Goal: Register for event/course

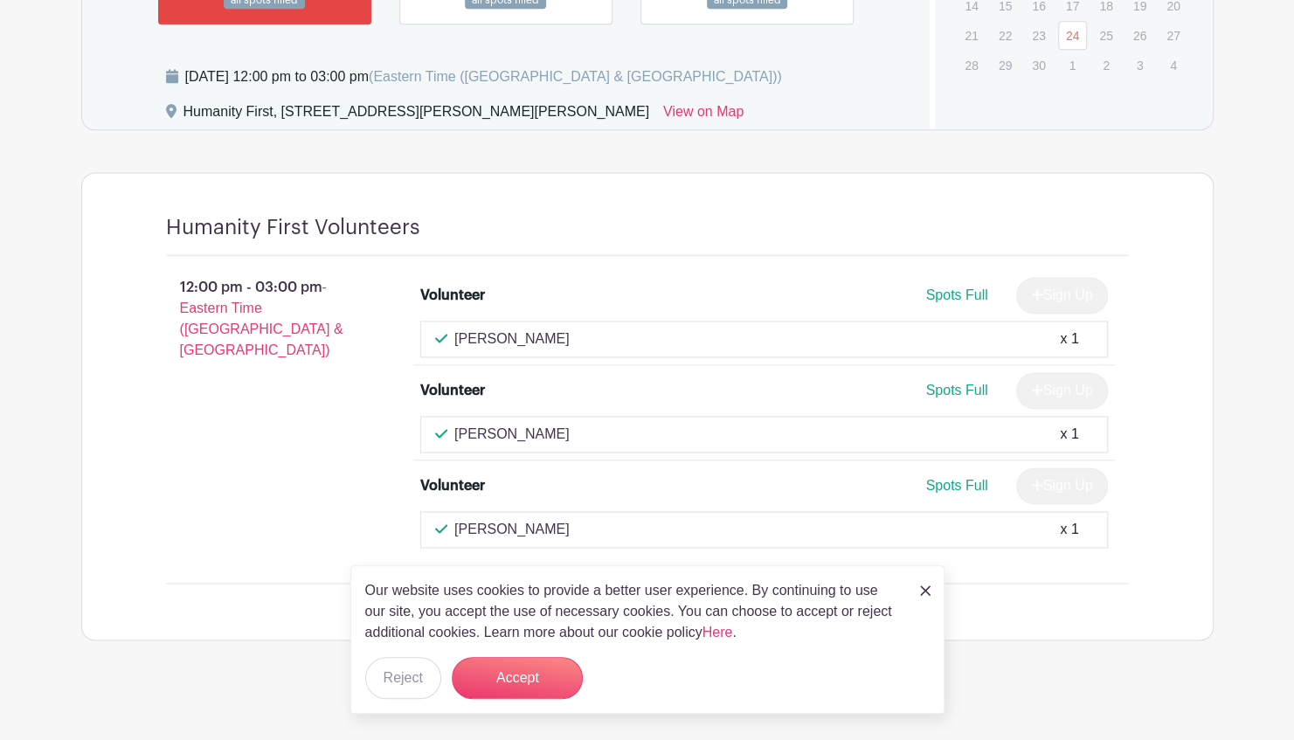
scroll to position [1299, 0]
click at [922, 584] on link at bounding box center [925, 589] width 10 height 21
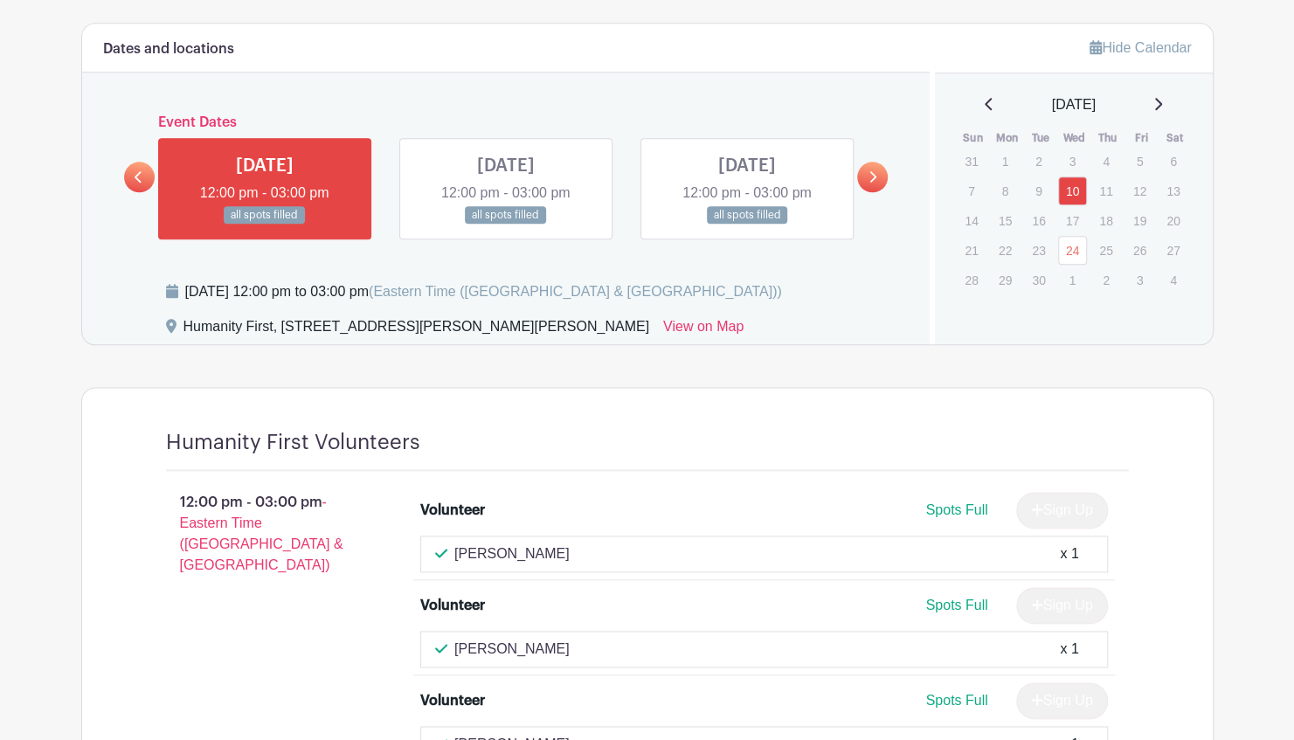
scroll to position [1037, 0]
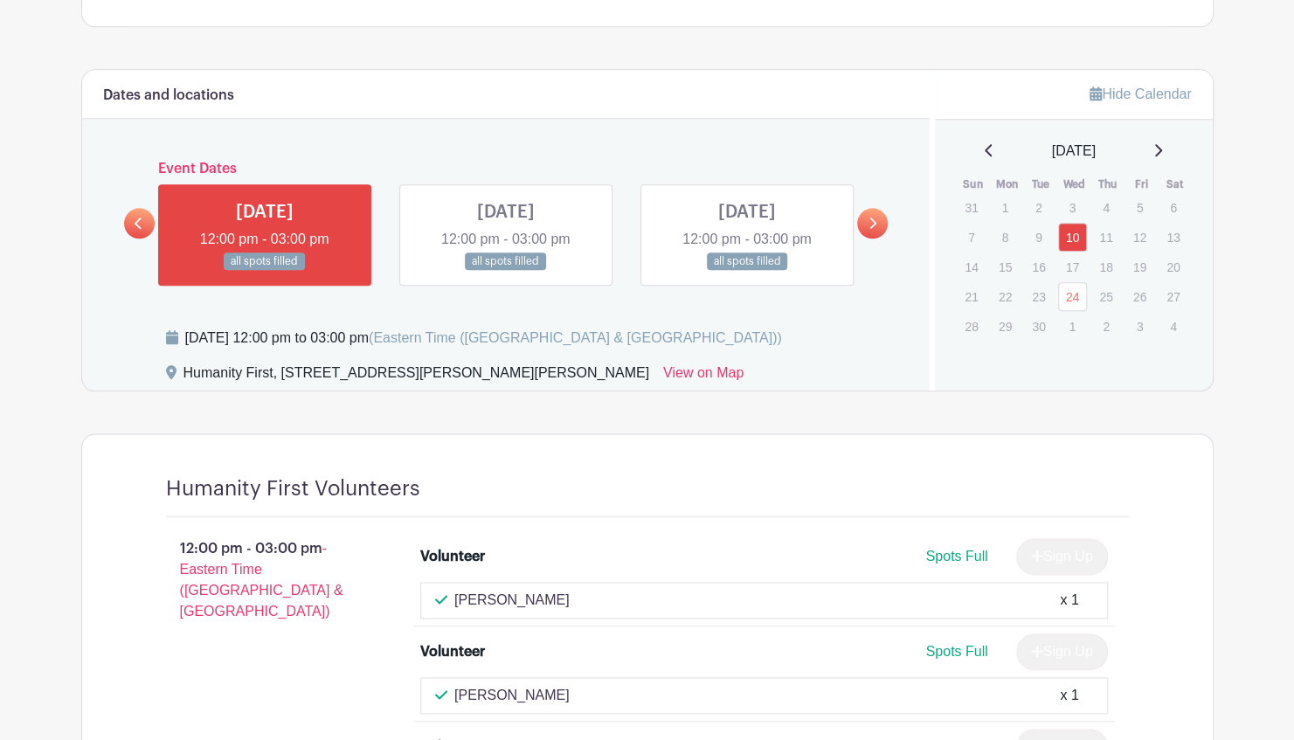
click at [872, 217] on icon at bounding box center [873, 223] width 8 height 13
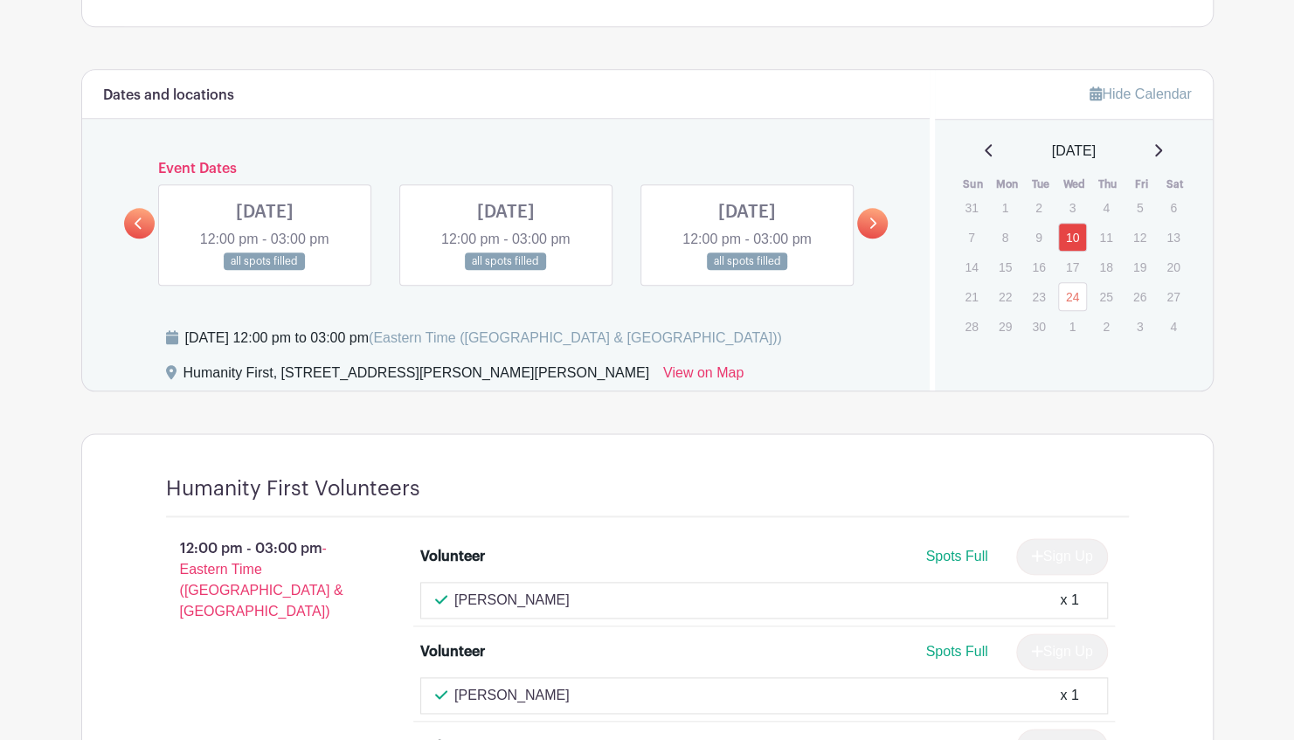
click at [872, 217] on icon at bounding box center [873, 223] width 8 height 13
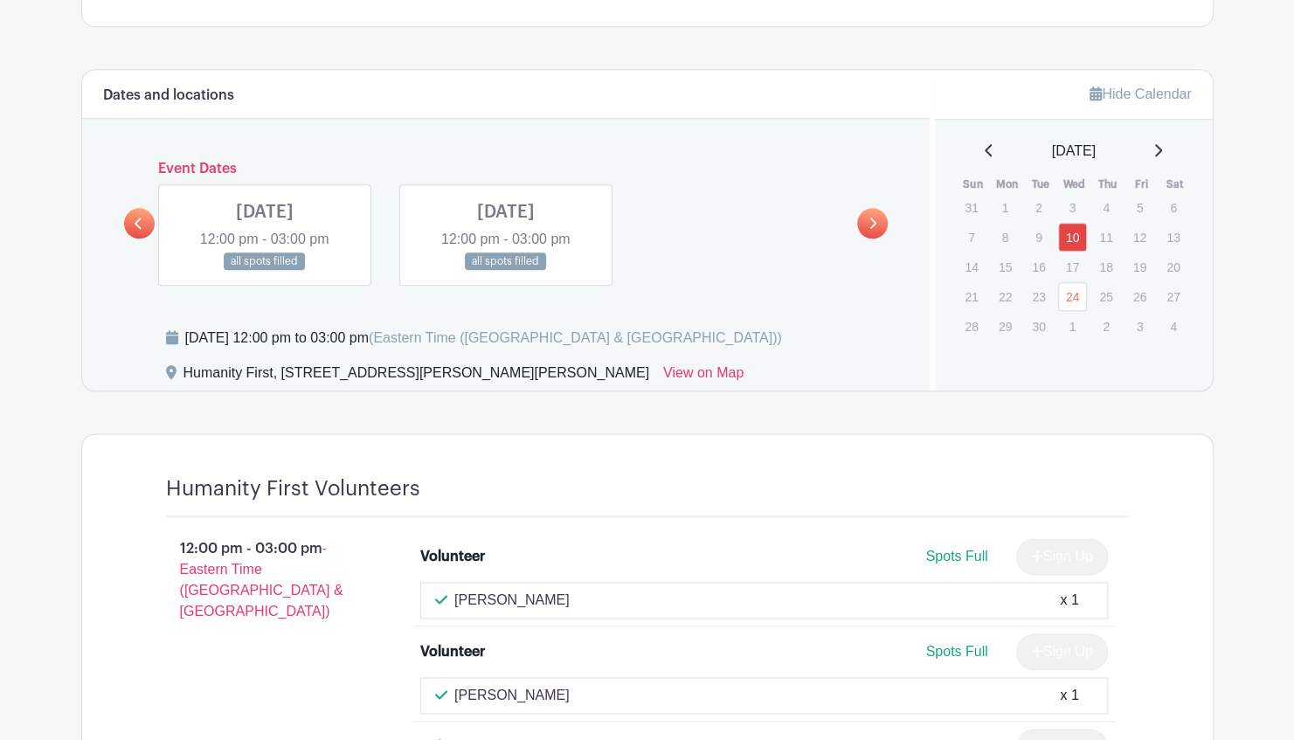
click at [133, 219] on link at bounding box center [139, 223] width 31 height 31
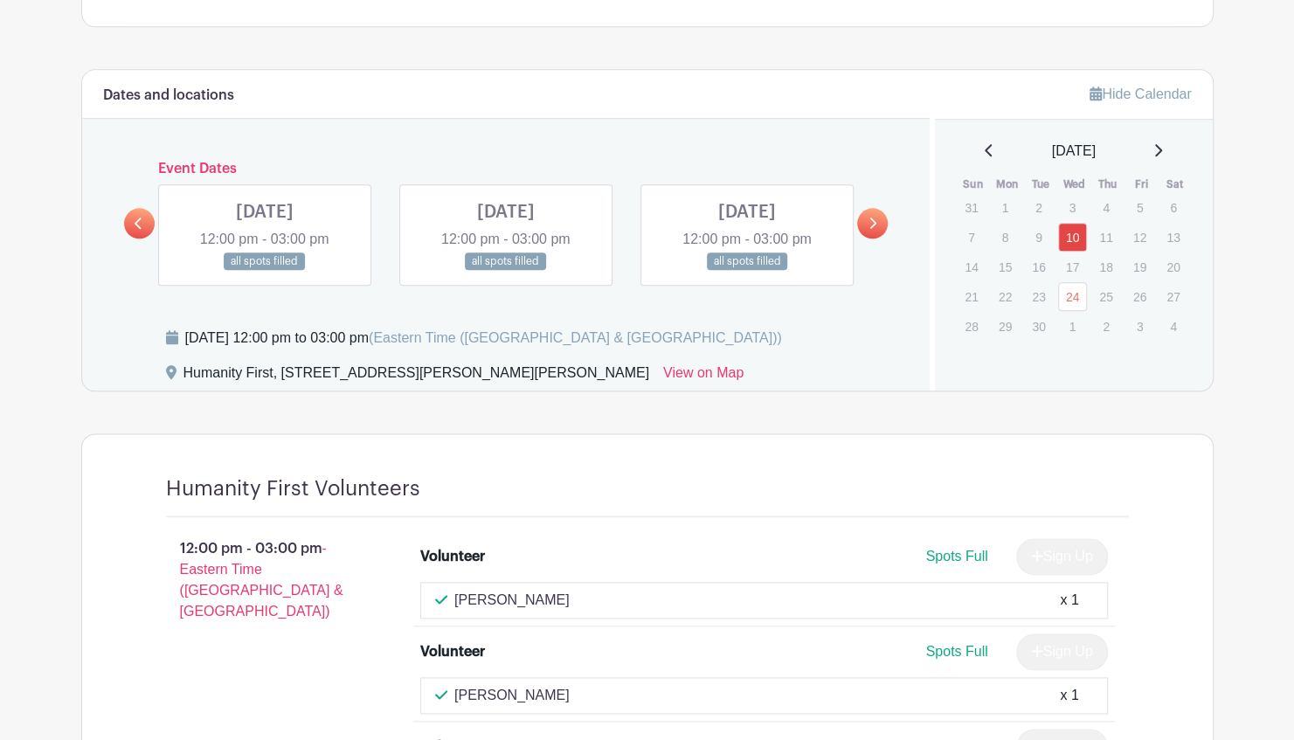
click at [133, 219] on link at bounding box center [139, 223] width 31 height 31
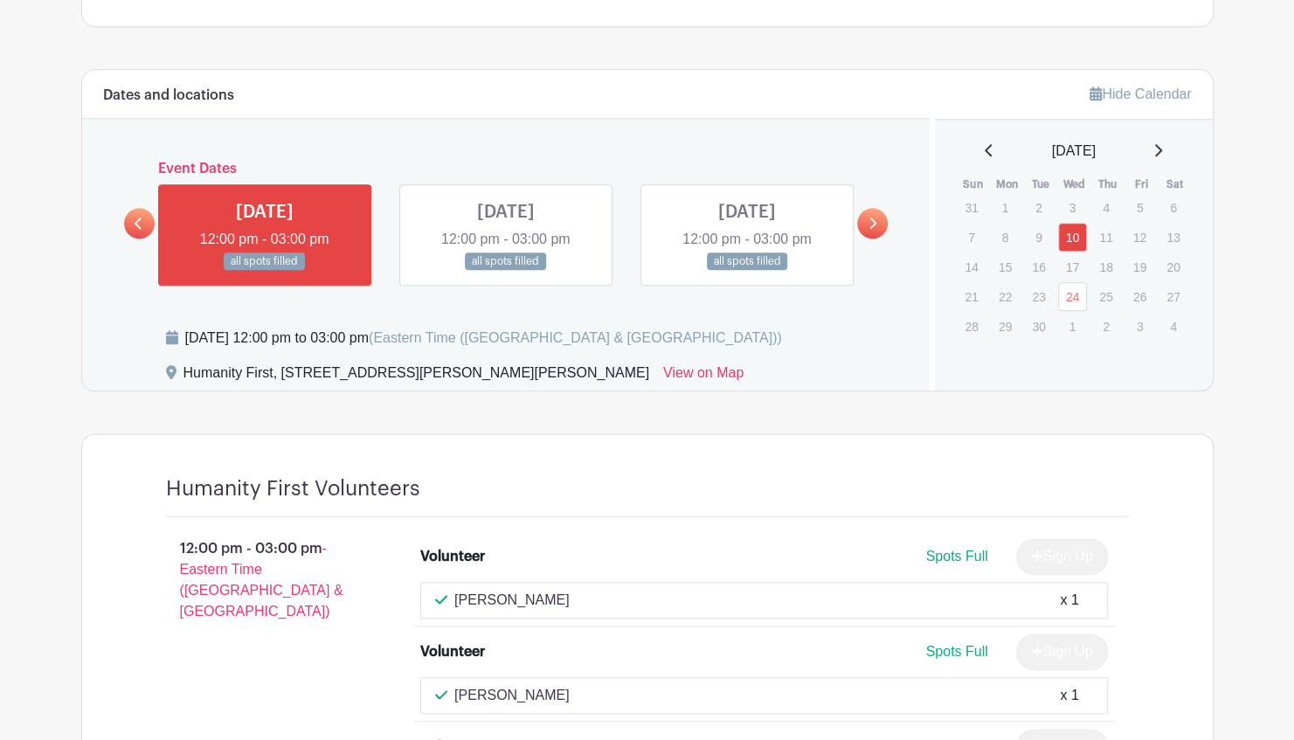
click at [747, 271] on link at bounding box center [747, 271] width 0 height 0
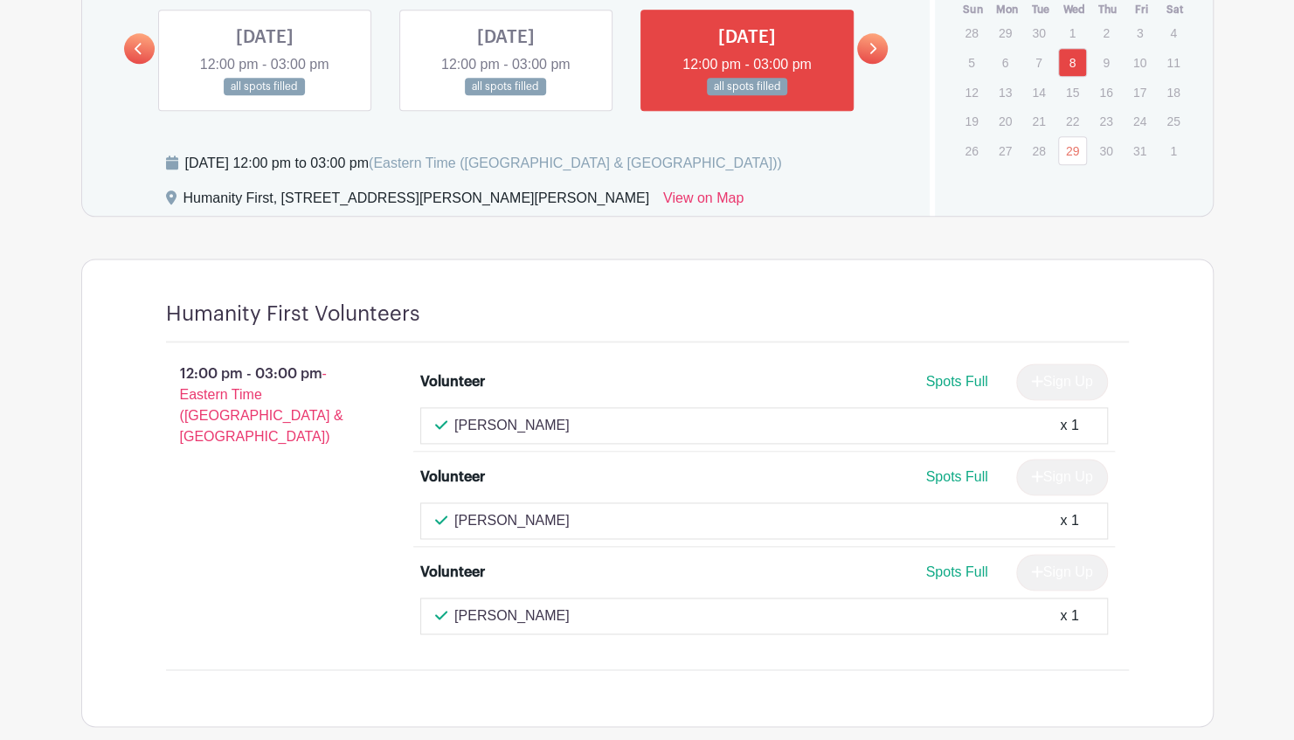
scroll to position [1125, 0]
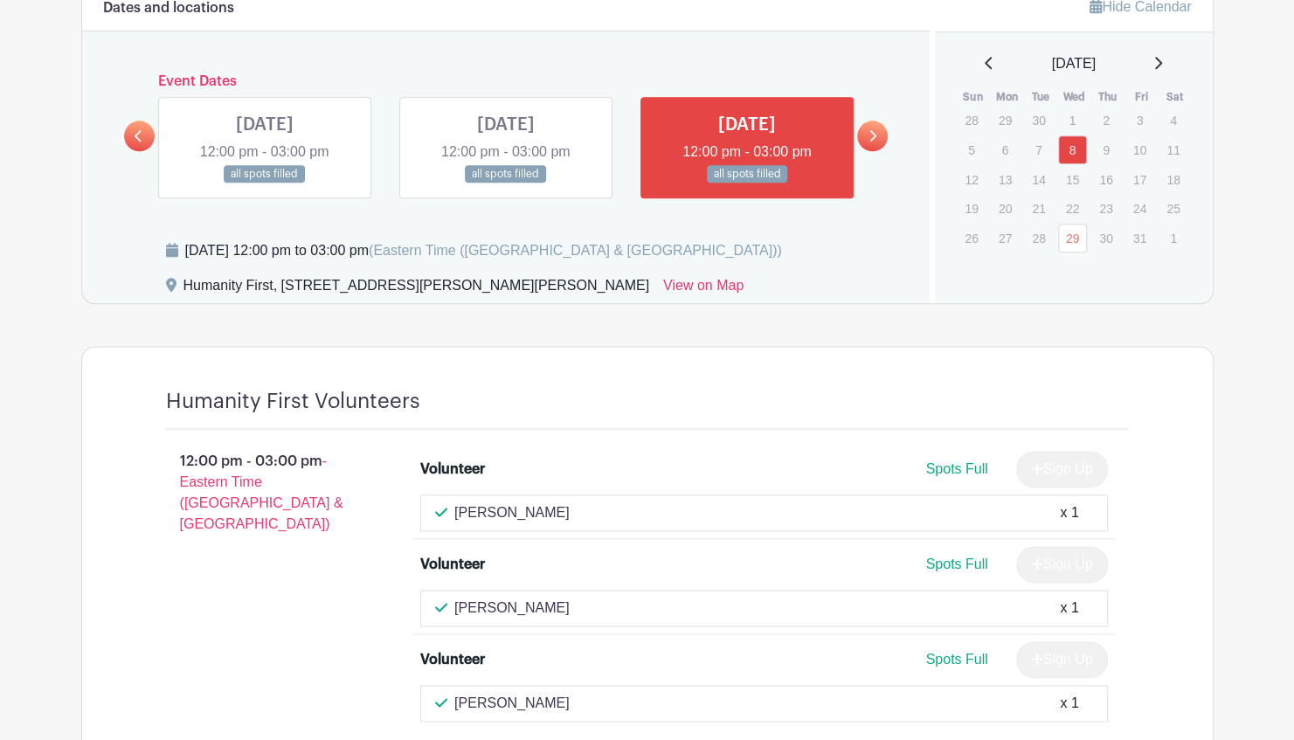
click at [875, 143] on link at bounding box center [872, 136] width 31 height 31
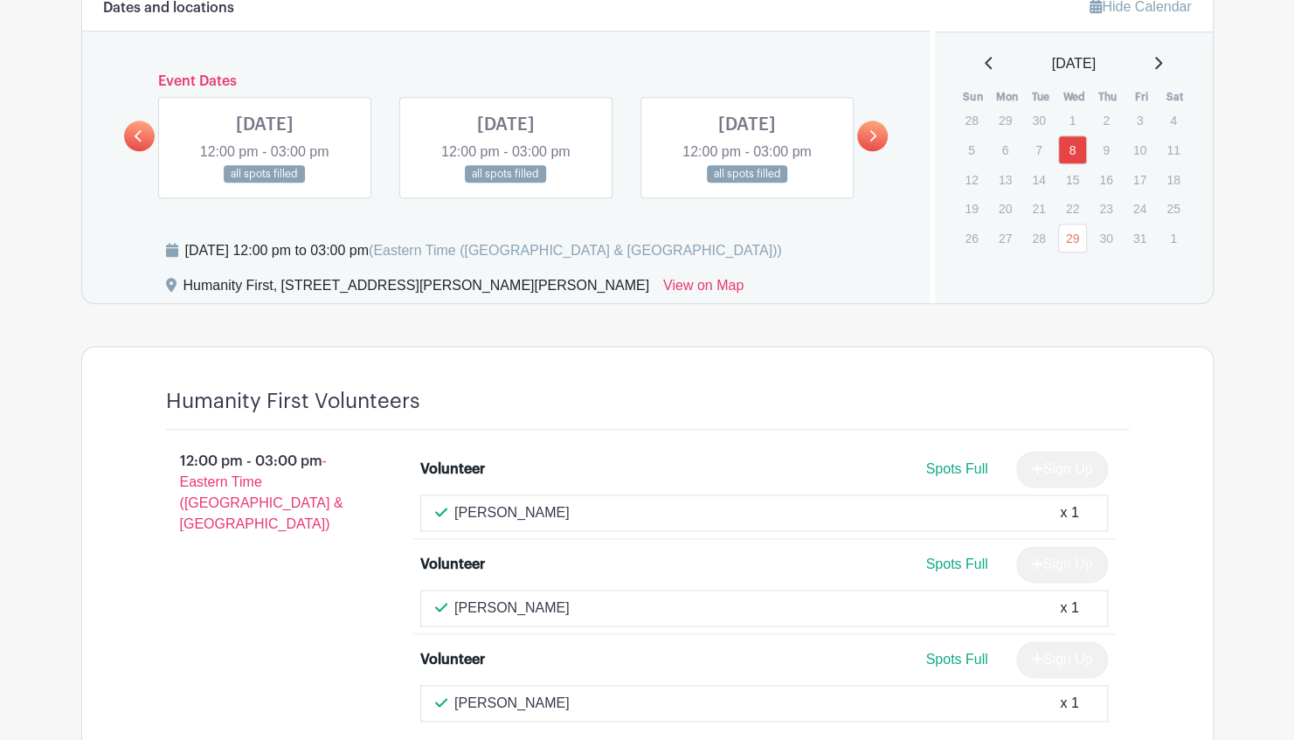
click at [881, 130] on link at bounding box center [872, 136] width 31 height 31
click at [506, 183] on link at bounding box center [506, 183] width 0 height 0
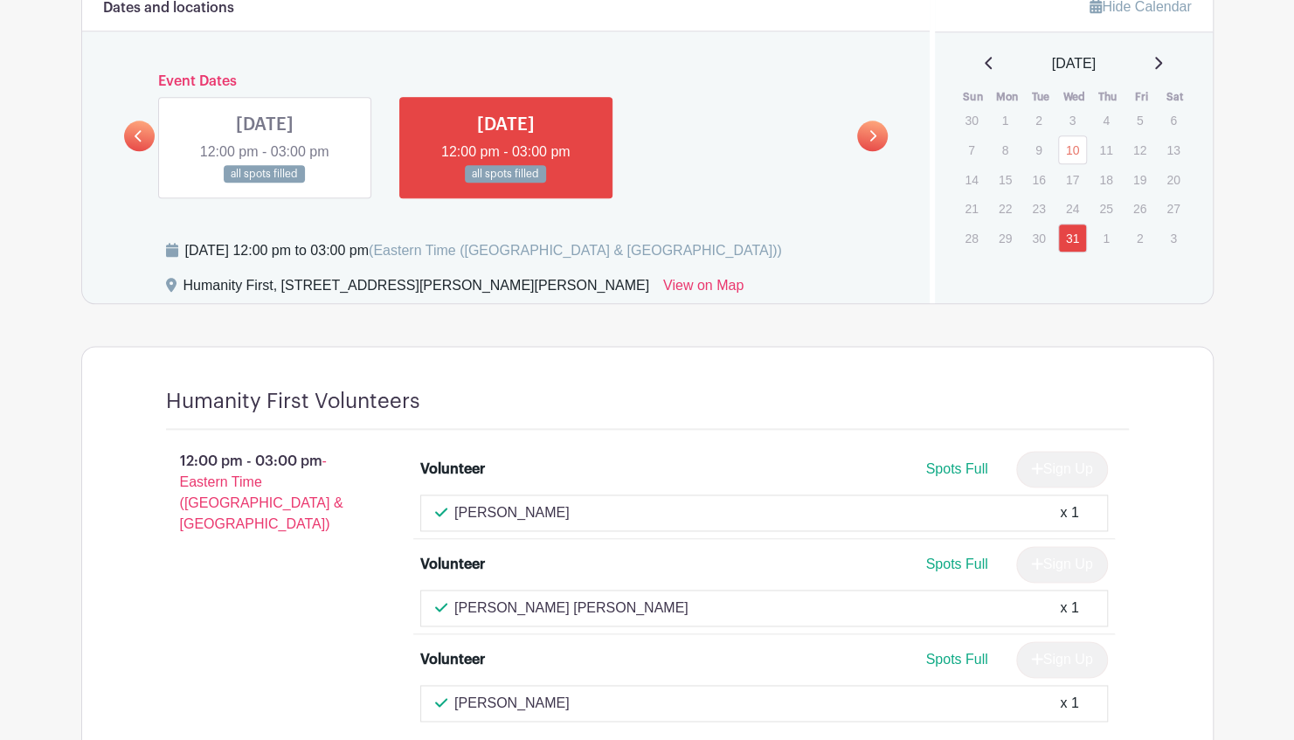
scroll to position [1212, 0]
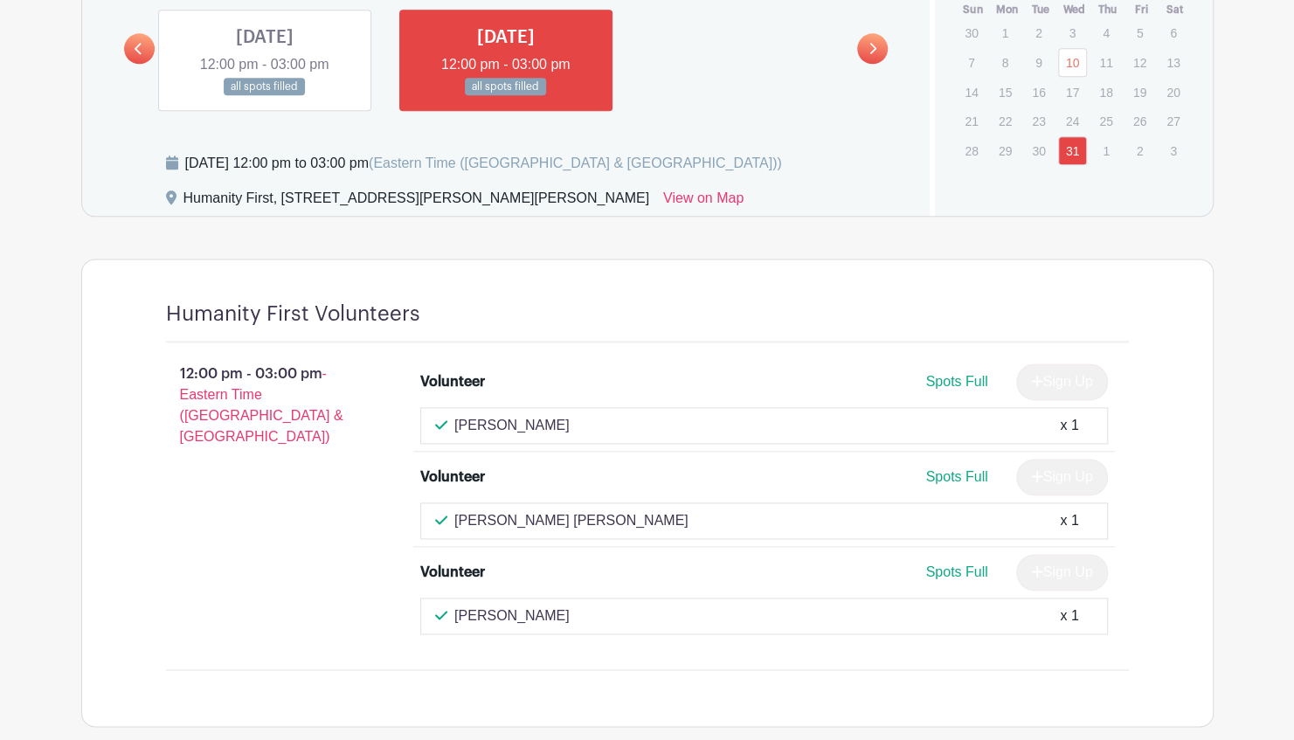
click at [265, 96] on link at bounding box center [265, 96] width 0 height 0
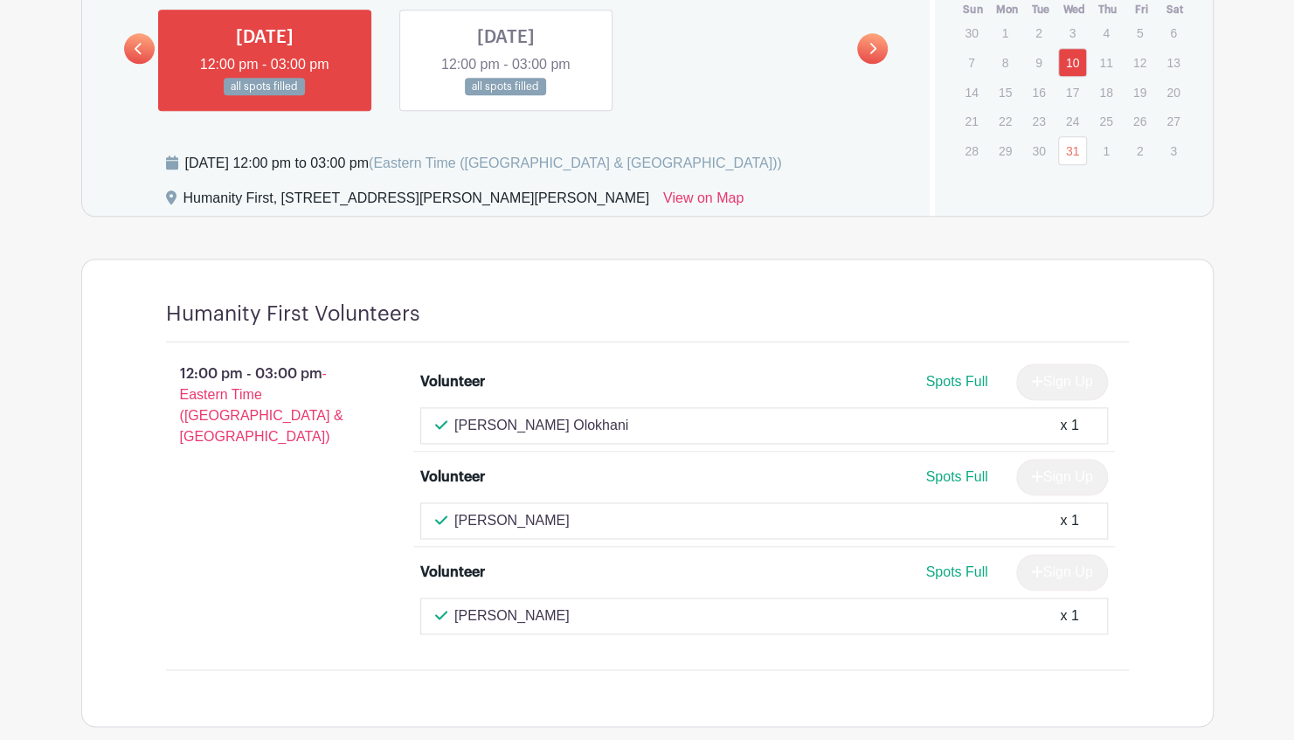
click at [133, 47] on link at bounding box center [139, 48] width 31 height 31
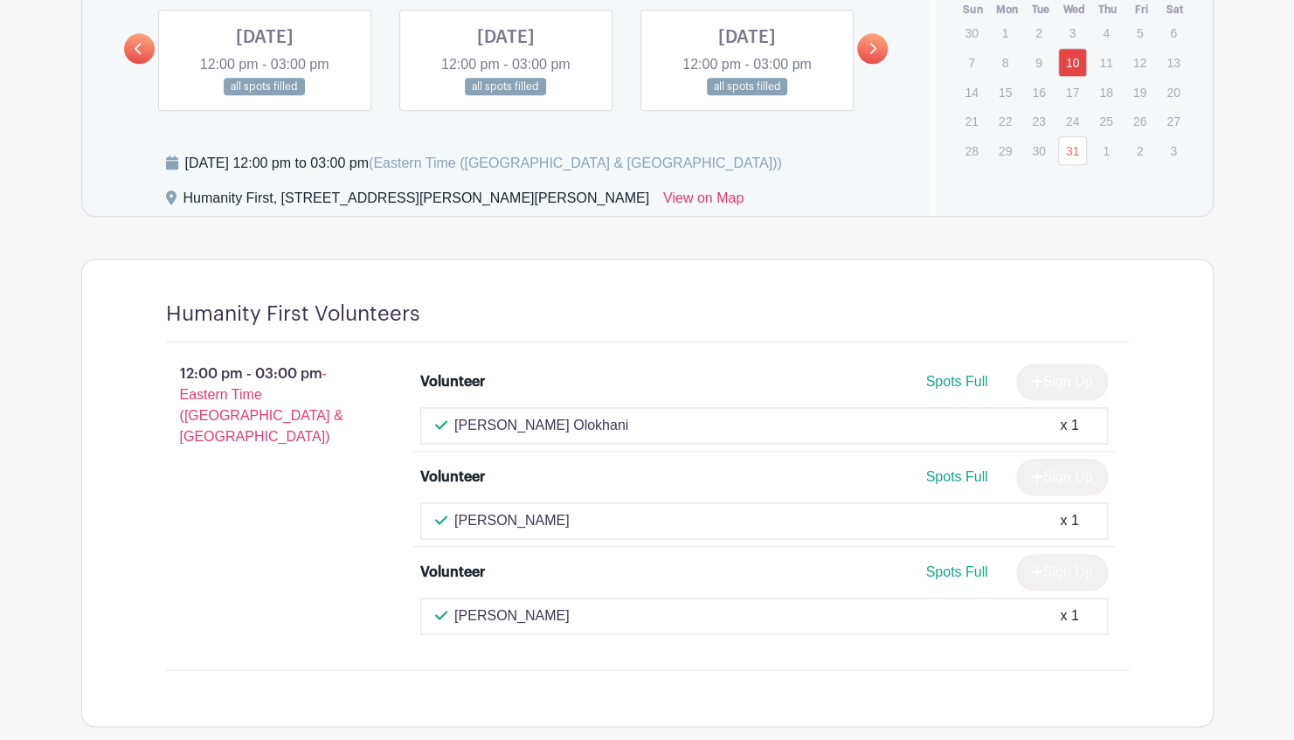
click at [747, 96] on link at bounding box center [747, 96] width 0 height 0
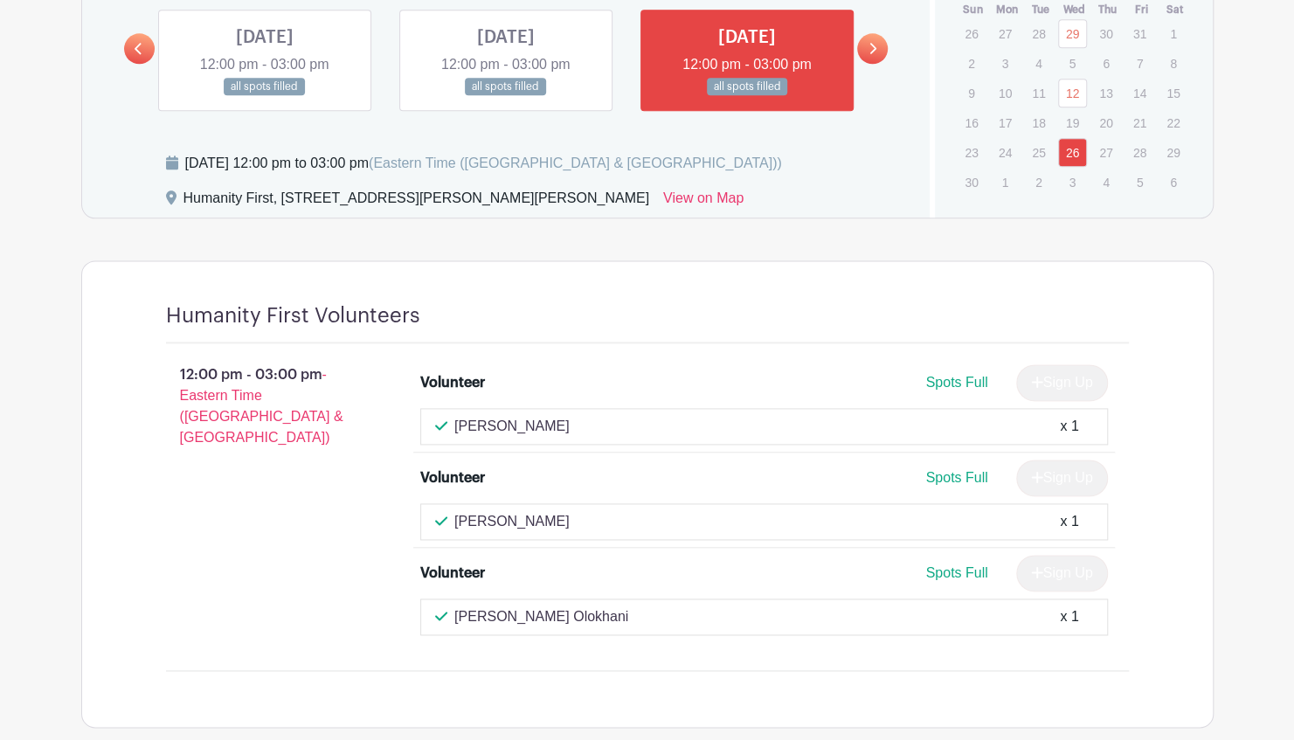
click at [506, 96] on link at bounding box center [506, 96] width 0 height 0
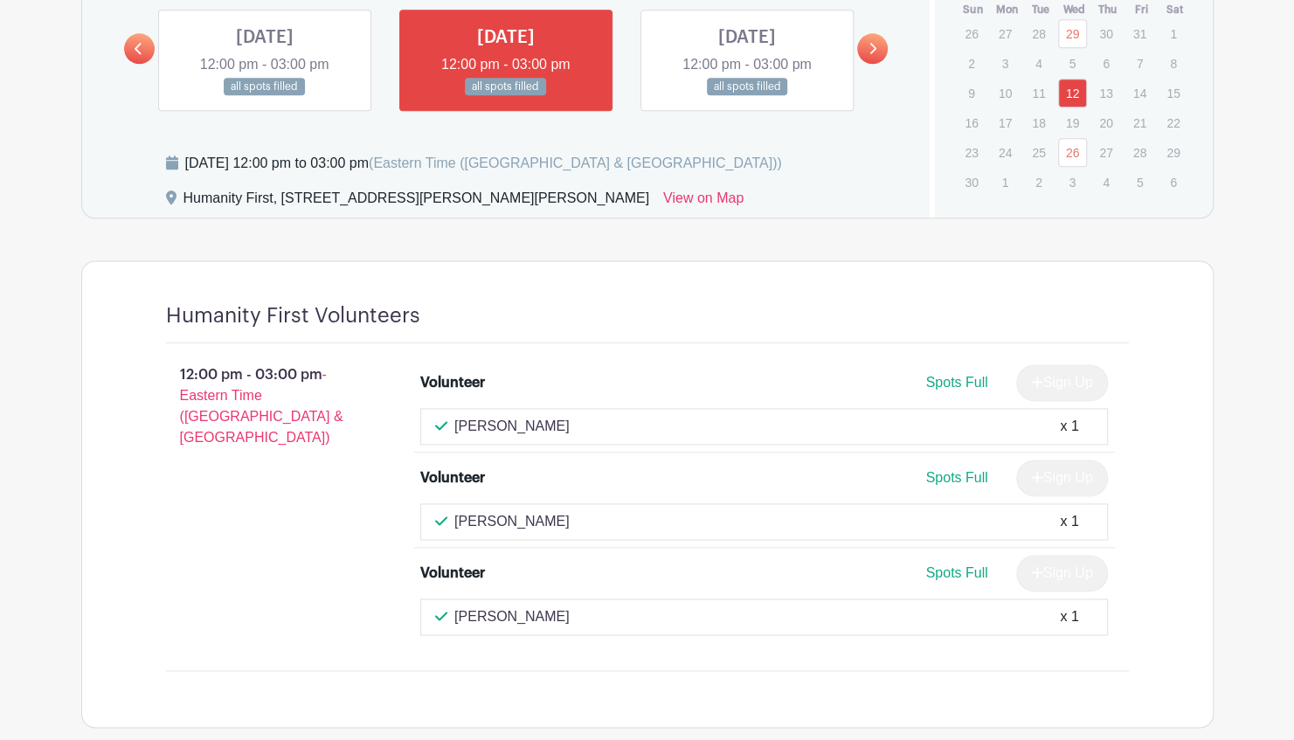
click at [265, 96] on link at bounding box center [265, 96] width 0 height 0
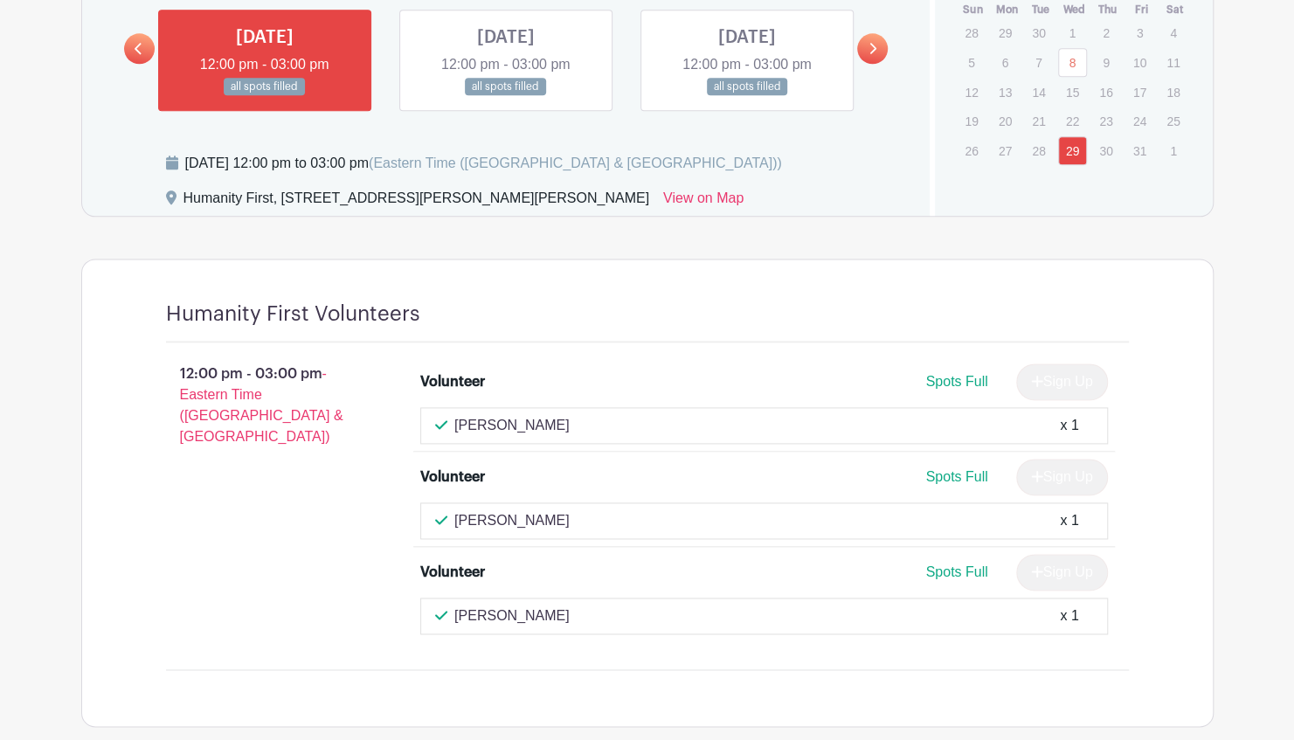
click at [142, 42] on icon at bounding box center [139, 48] width 8 height 13
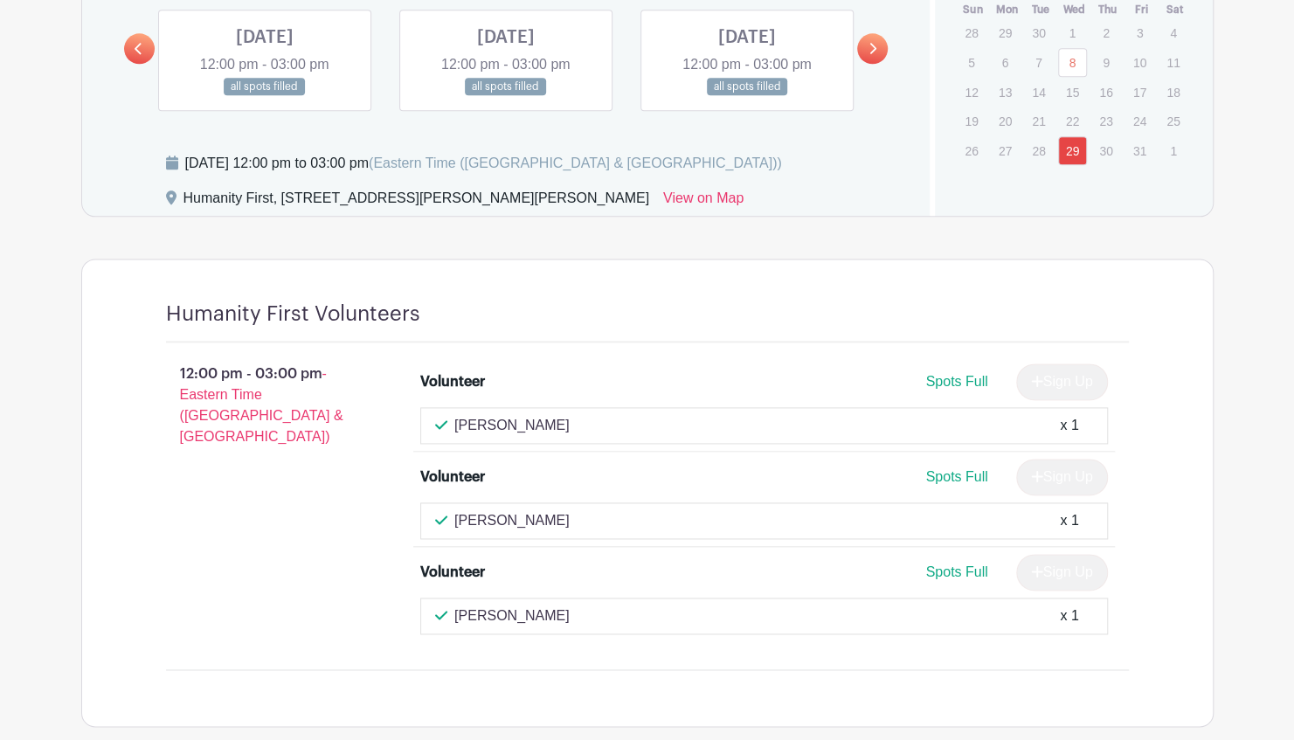
click at [142, 42] on icon at bounding box center [139, 48] width 8 height 13
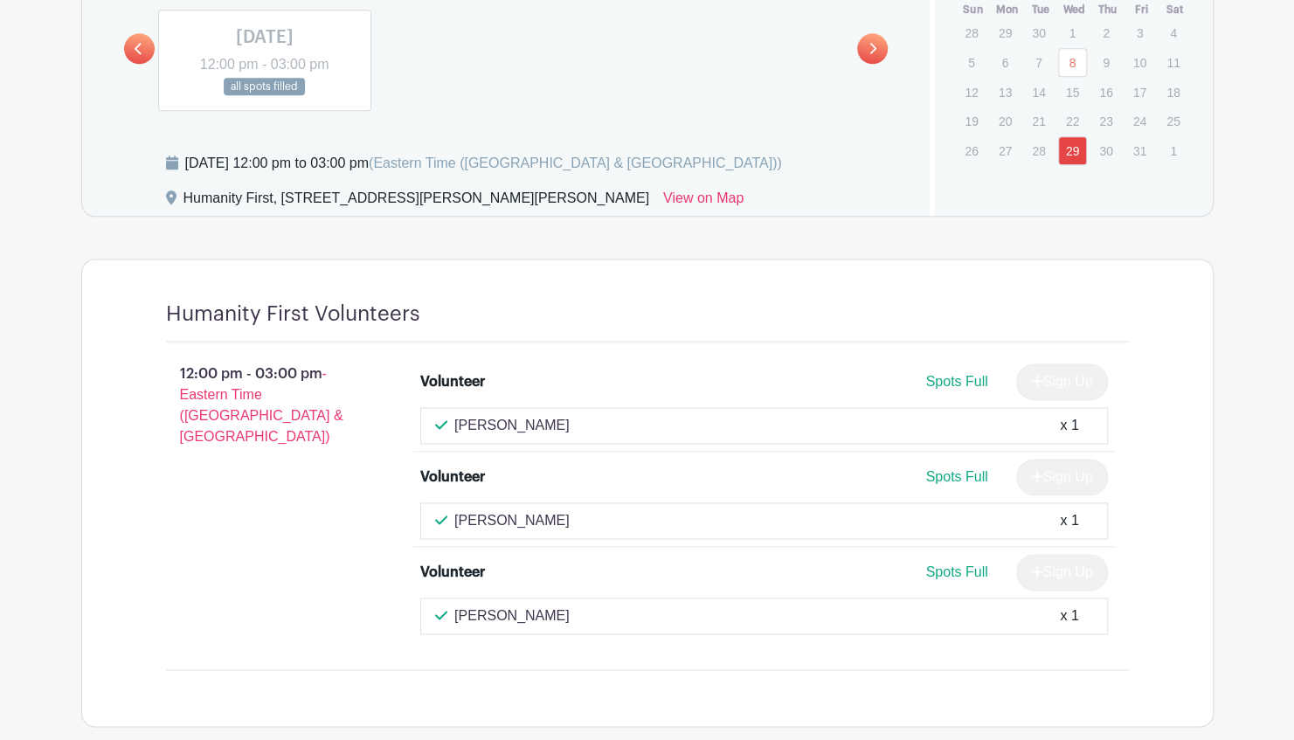
click at [886, 45] on link at bounding box center [872, 48] width 31 height 31
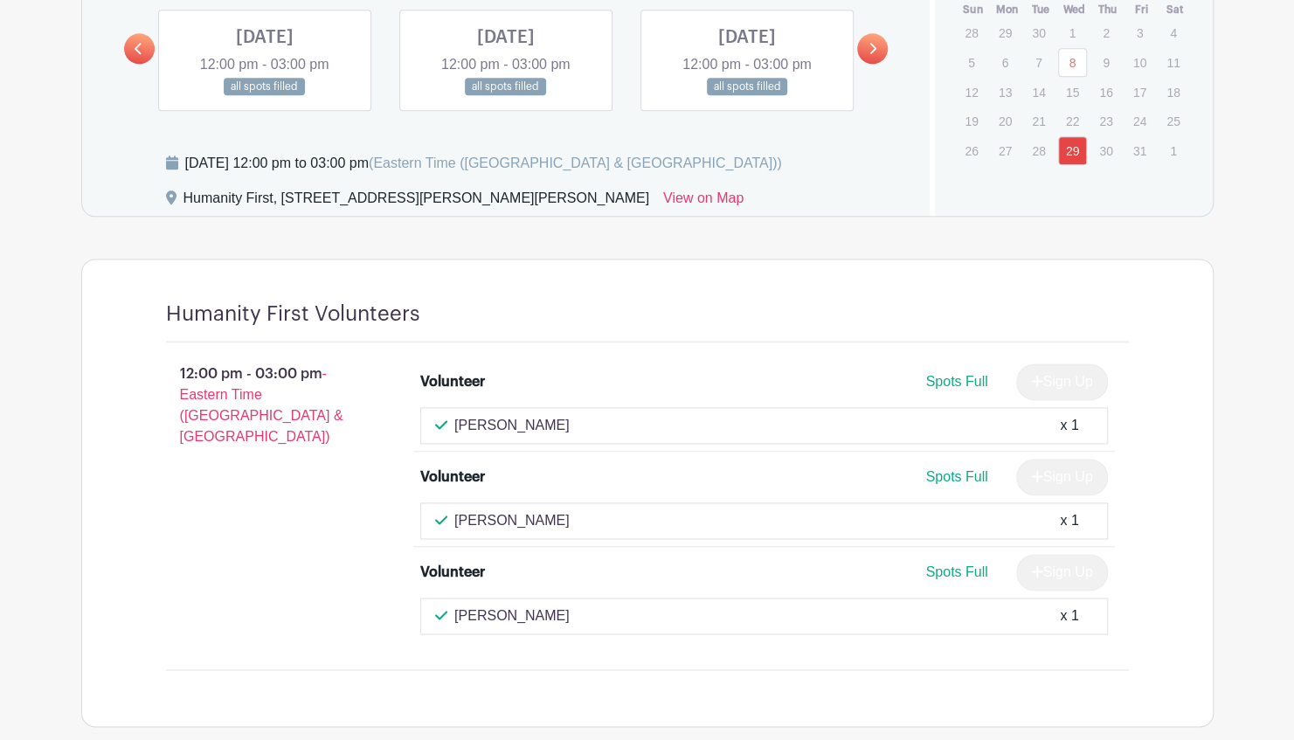
click at [265, 96] on link at bounding box center [265, 96] width 0 height 0
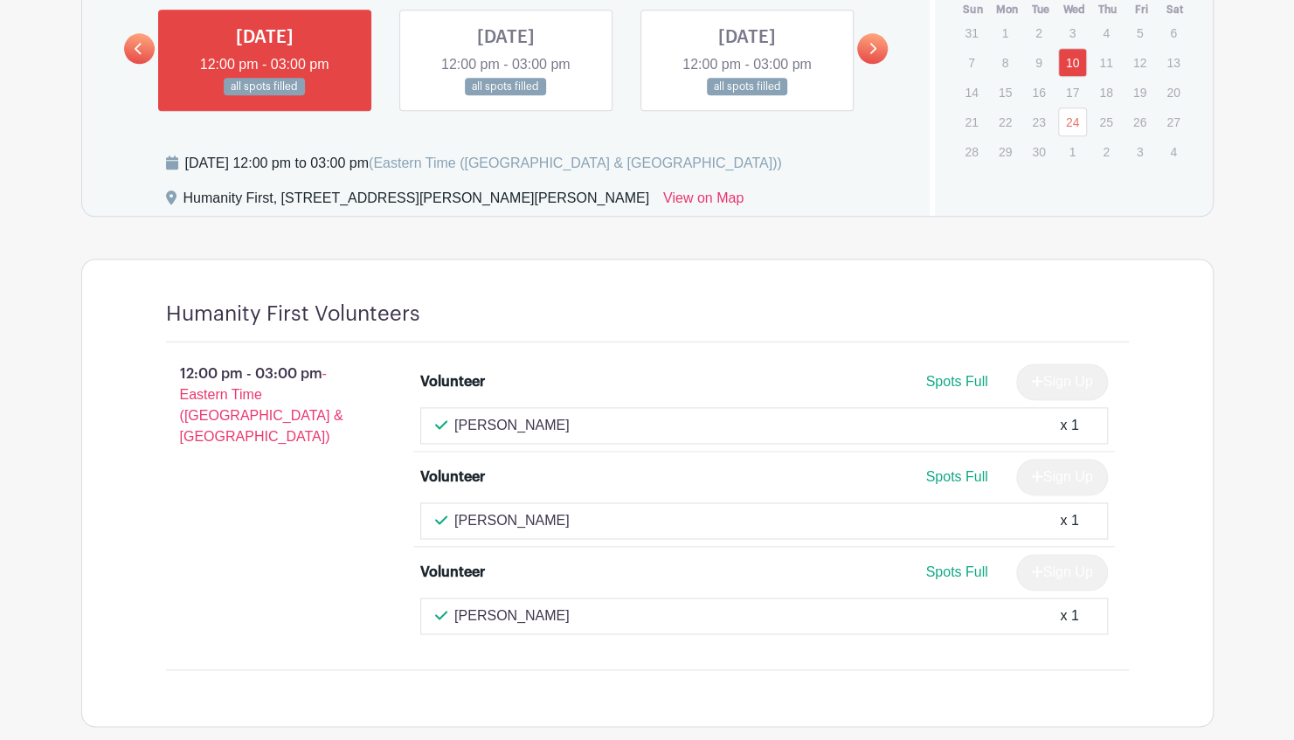
scroll to position [1125, 0]
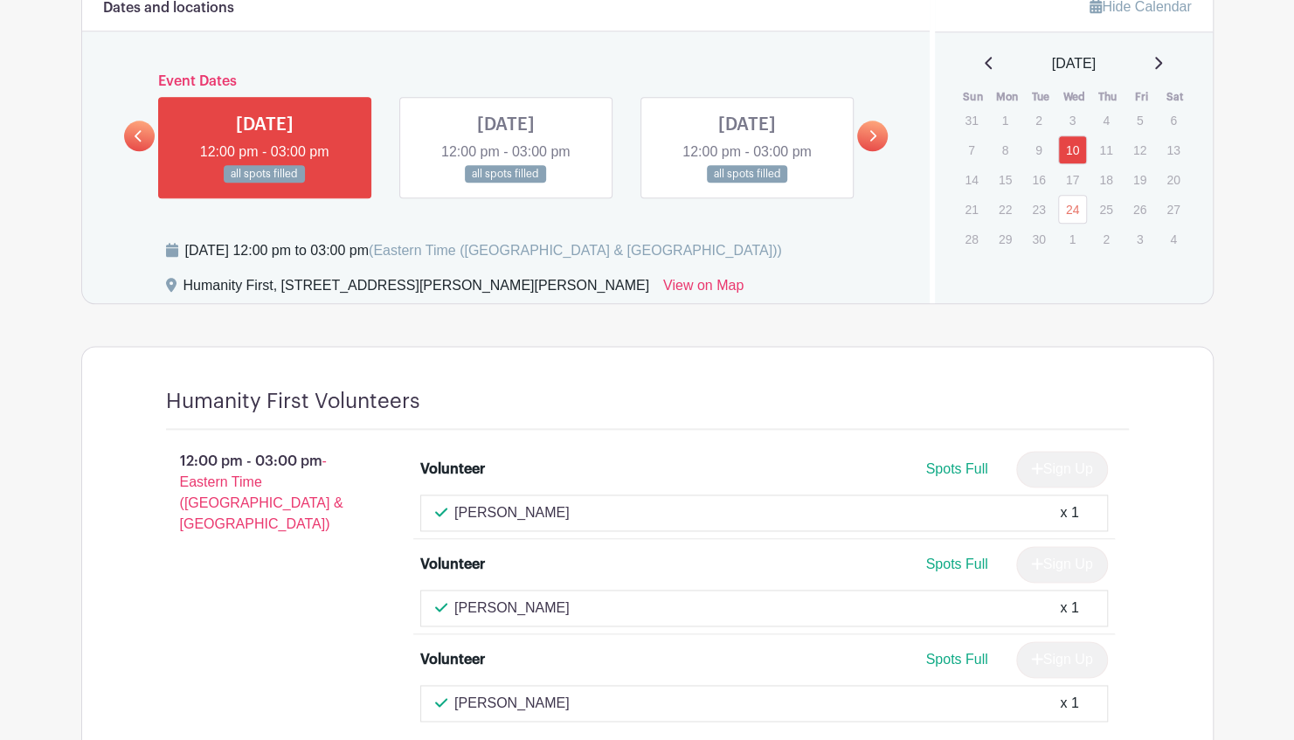
click at [506, 183] on link at bounding box center [506, 183] width 0 height 0
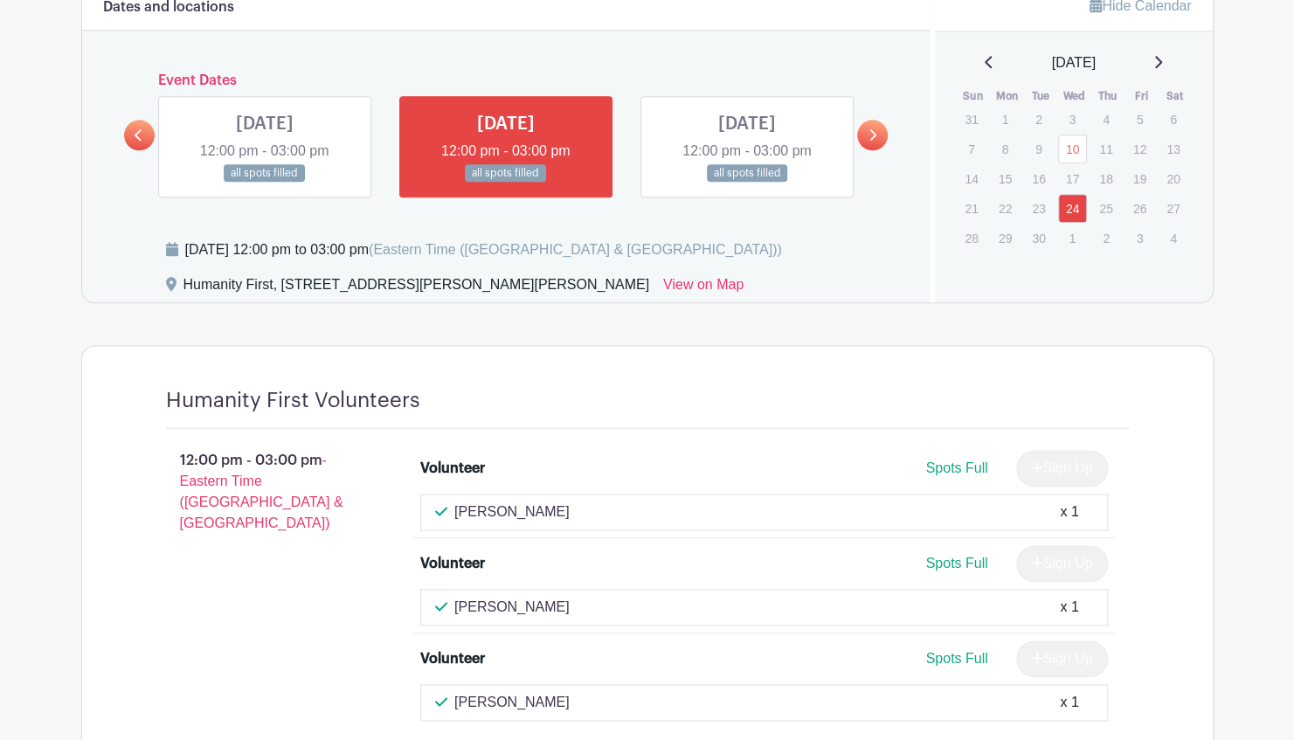
scroll to position [1212, 0]
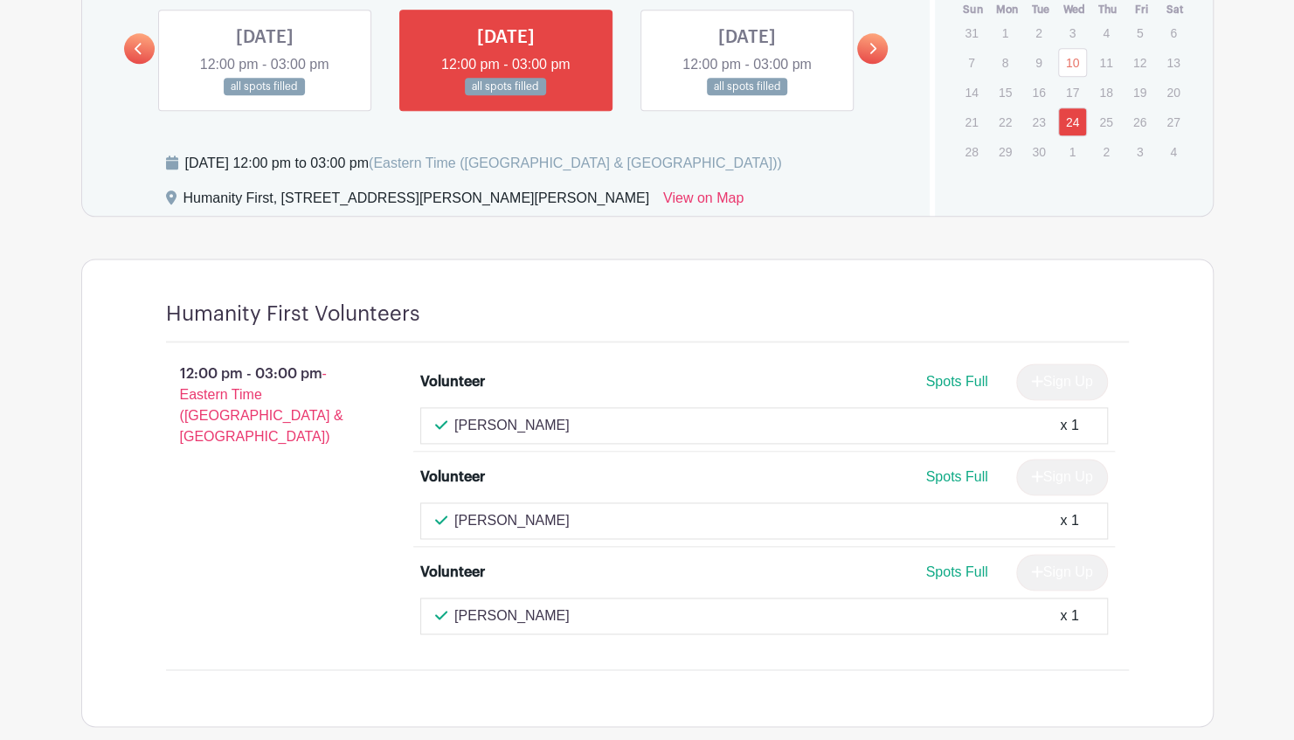
click at [747, 96] on link at bounding box center [747, 96] width 0 height 0
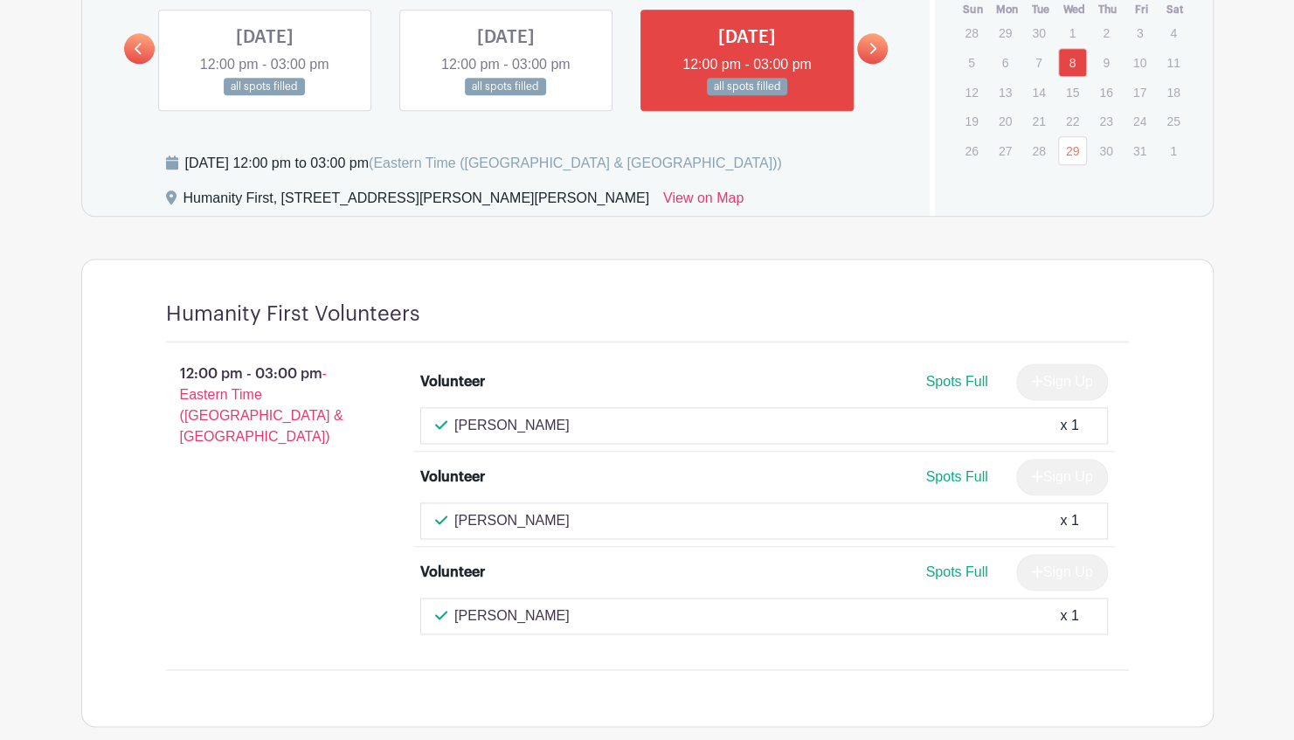
click at [872, 45] on icon at bounding box center [873, 48] width 8 height 13
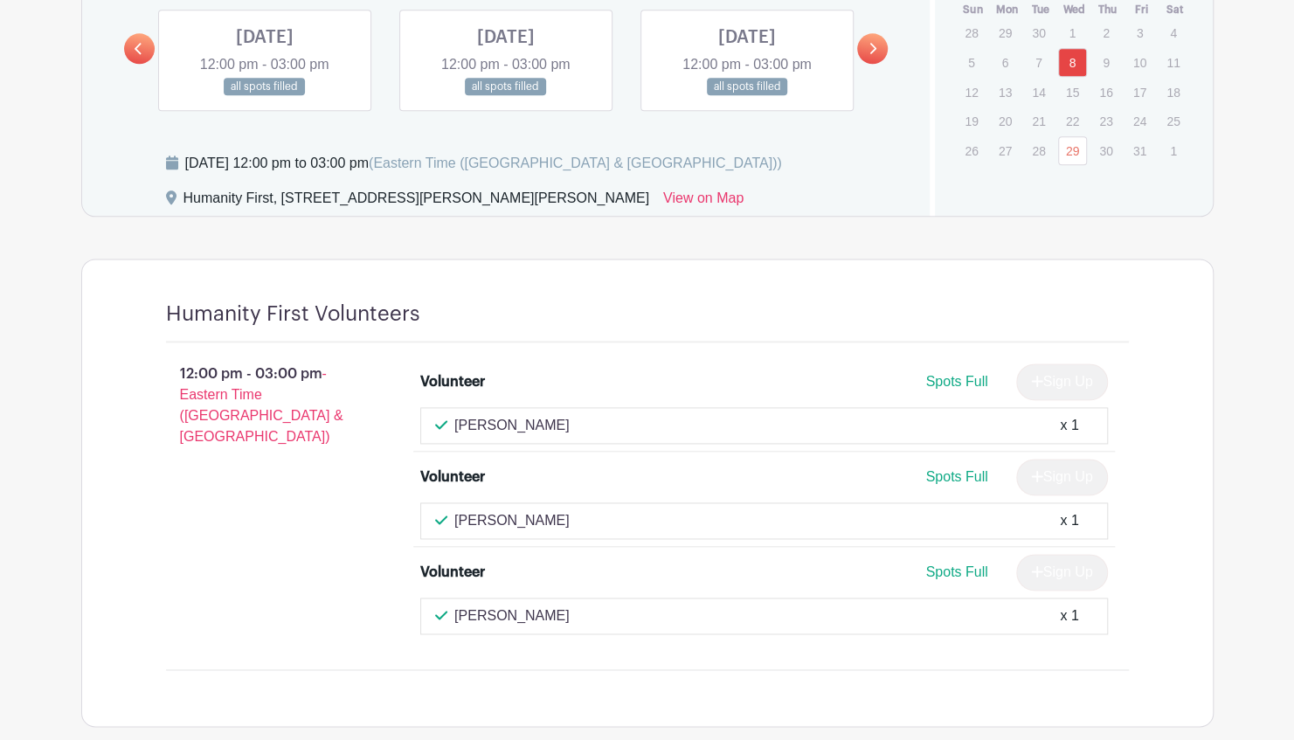
click at [133, 52] on link at bounding box center [139, 48] width 31 height 31
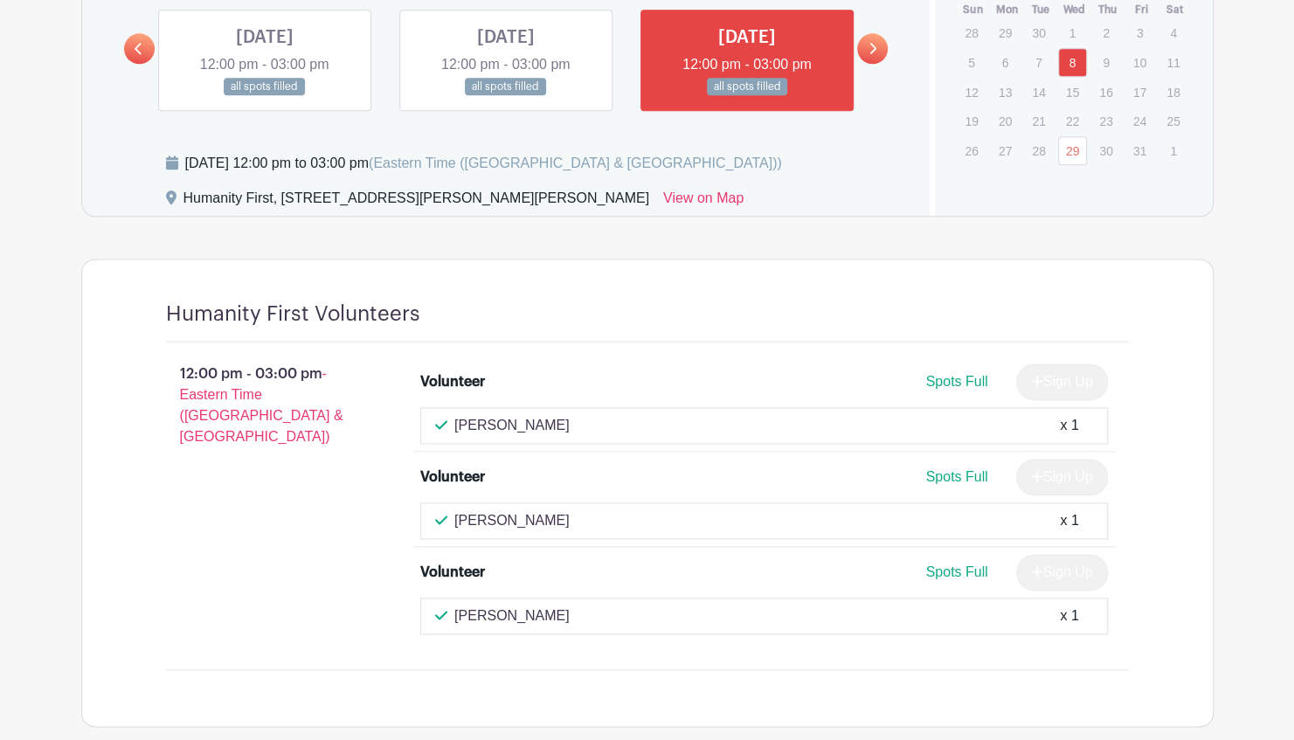
click at [506, 96] on link at bounding box center [506, 96] width 0 height 0
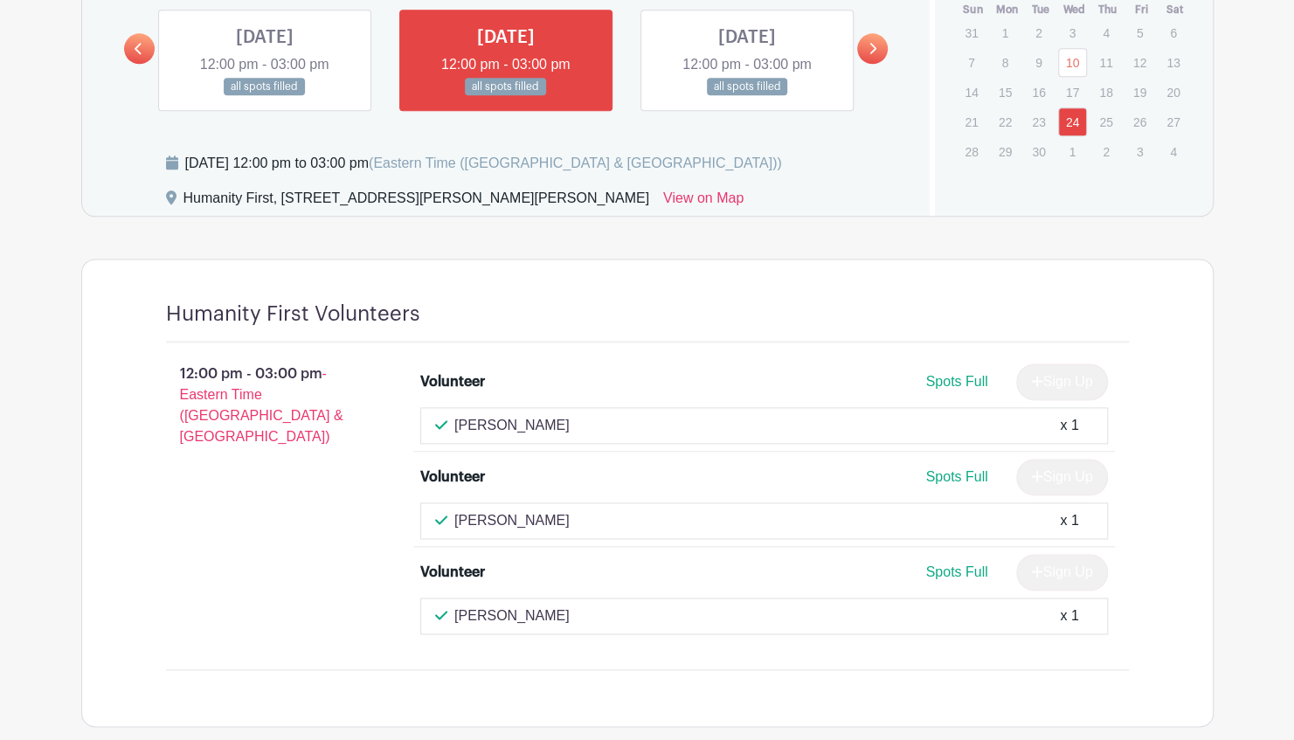
click at [747, 96] on link at bounding box center [747, 96] width 0 height 0
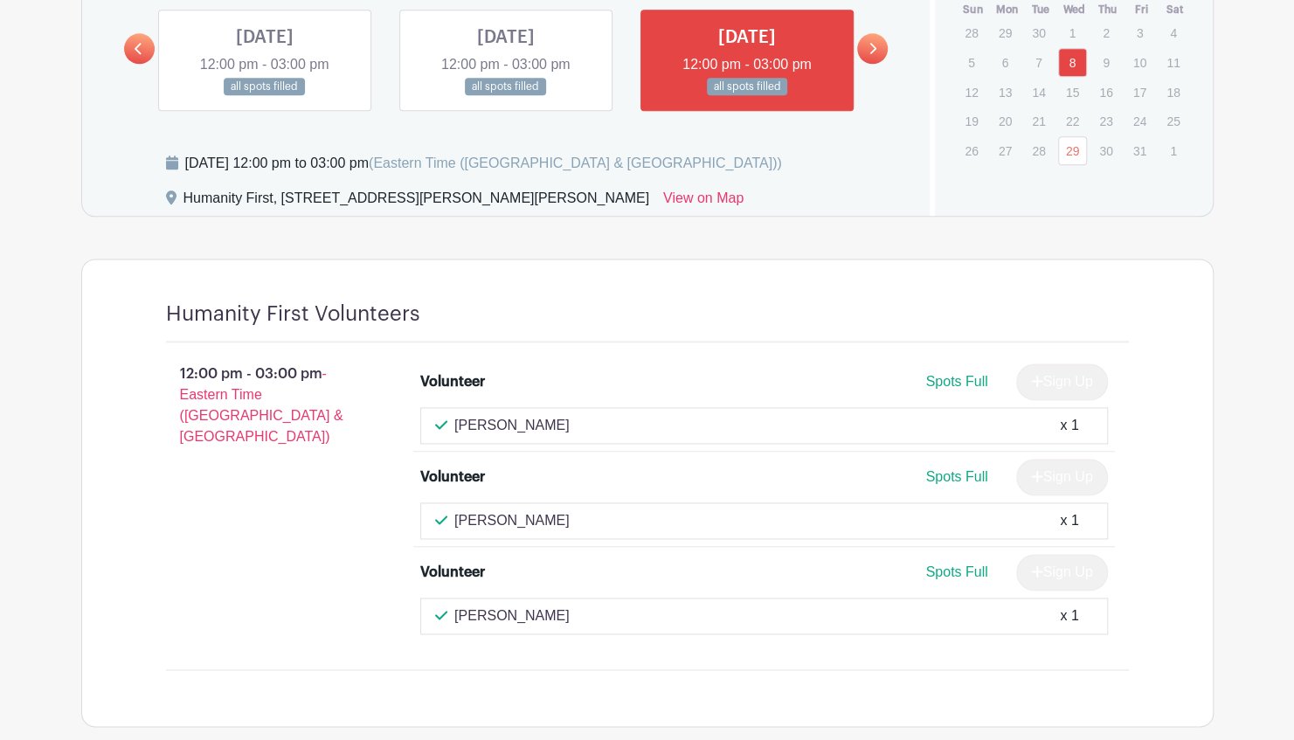
click at [876, 47] on link at bounding box center [872, 48] width 31 height 31
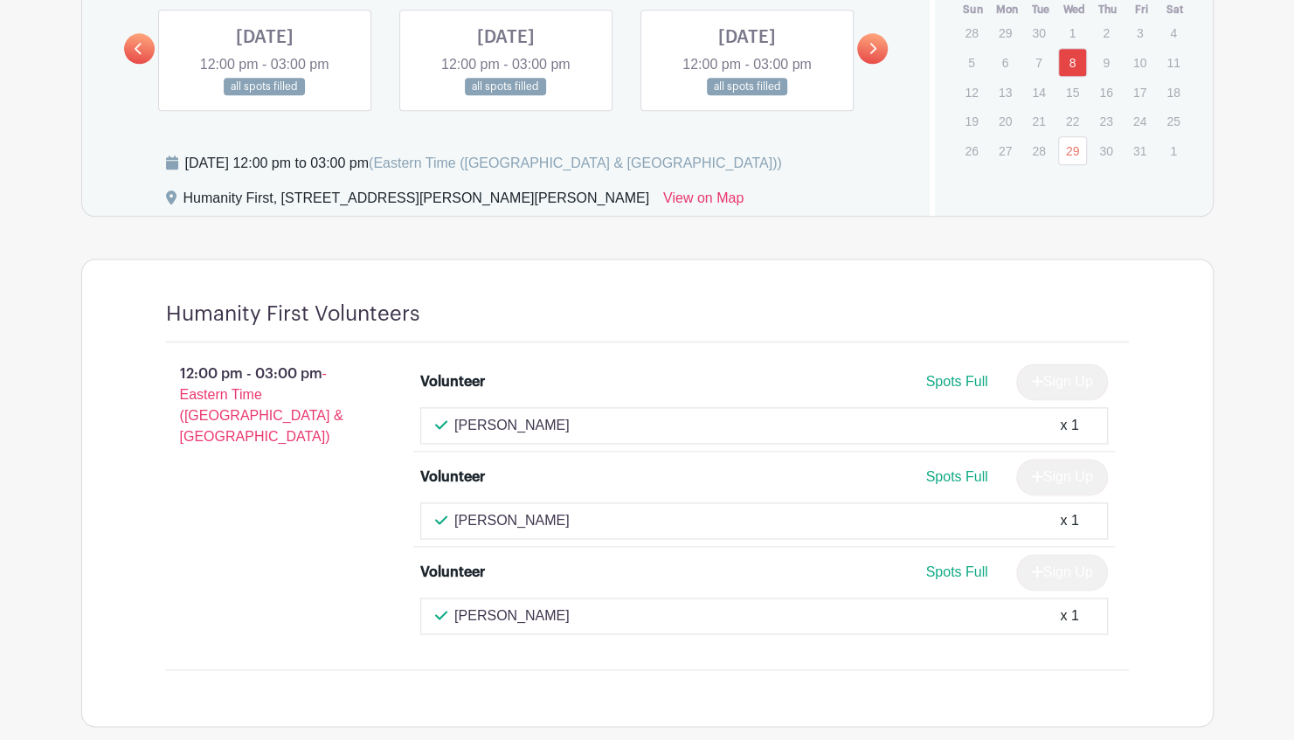
click at [265, 96] on link at bounding box center [265, 96] width 0 height 0
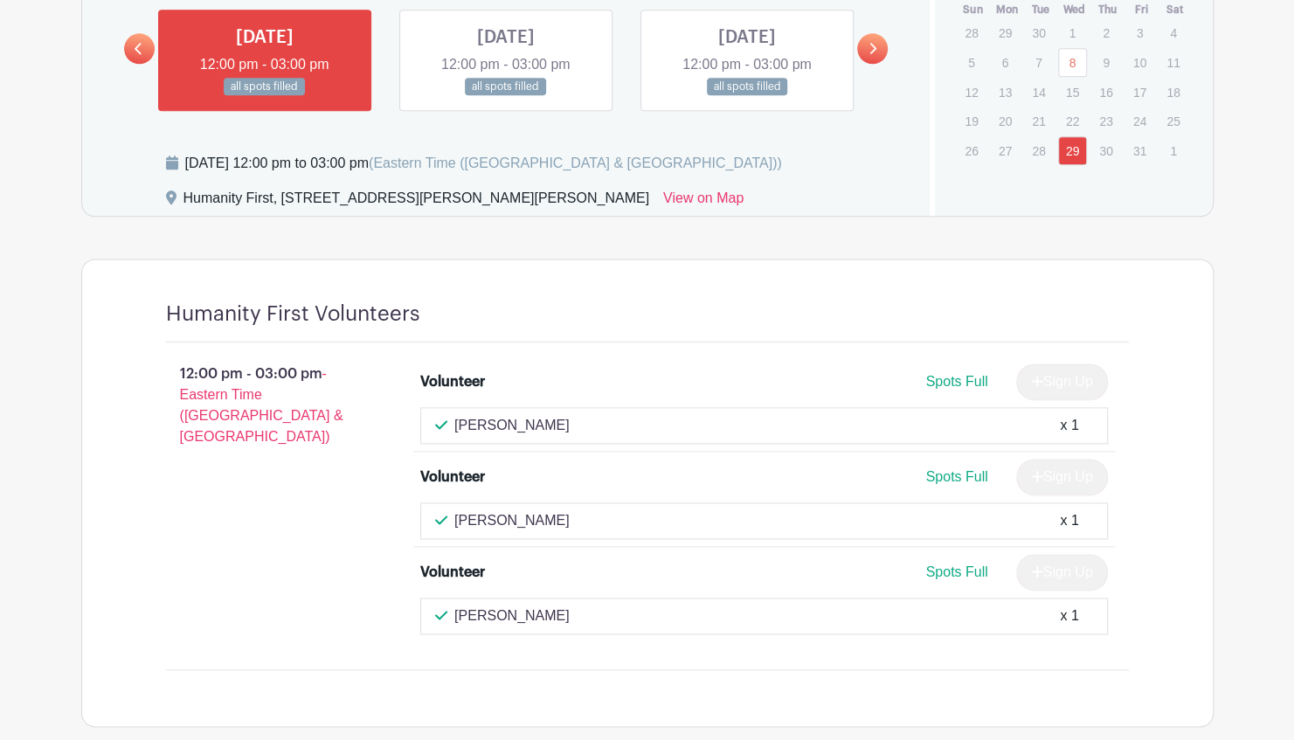
click at [506, 96] on link at bounding box center [506, 96] width 0 height 0
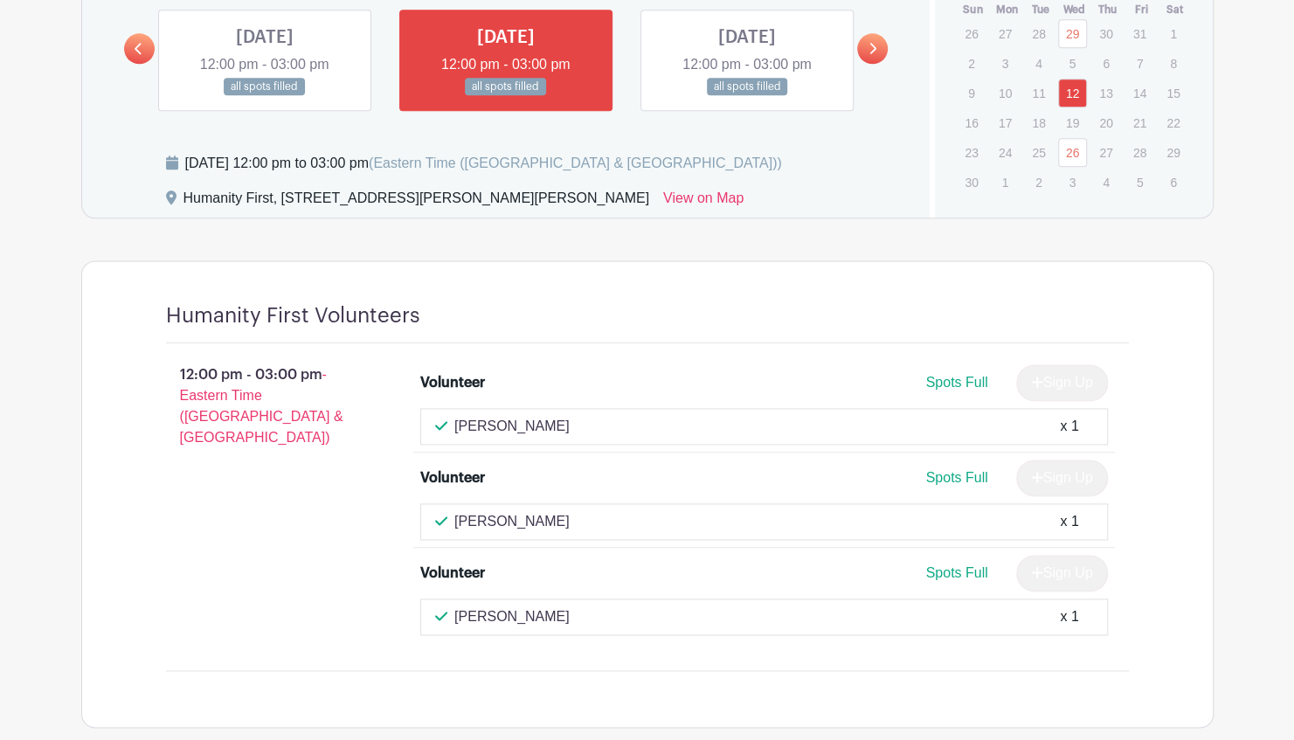
click at [747, 96] on link at bounding box center [747, 96] width 0 height 0
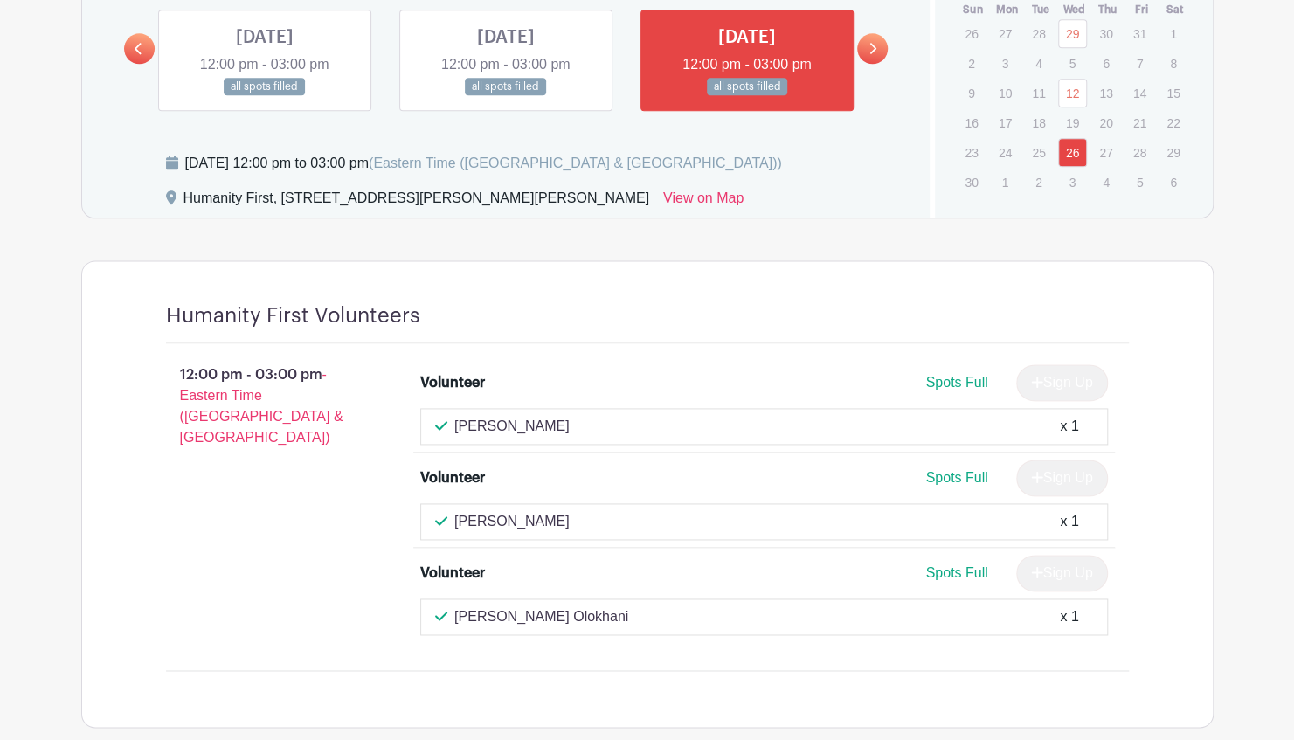
click at [877, 52] on link at bounding box center [872, 48] width 31 height 31
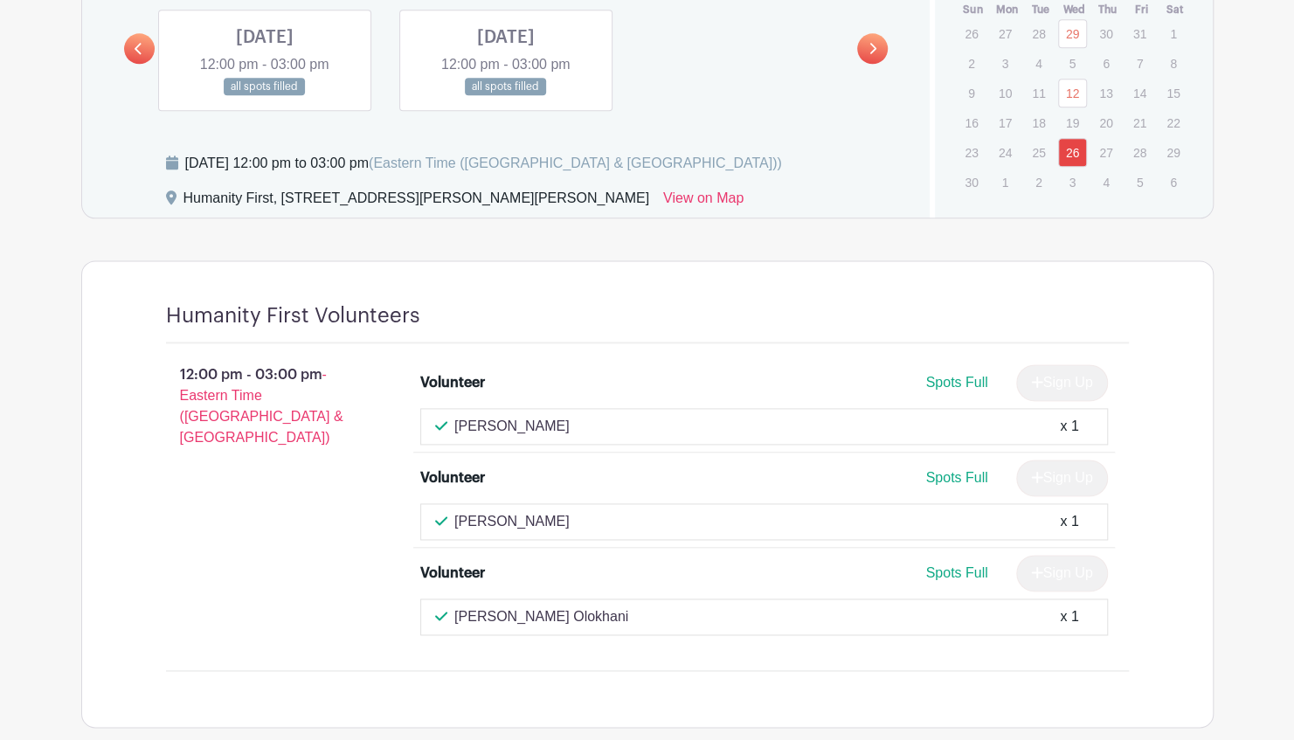
click at [265, 96] on link at bounding box center [265, 96] width 0 height 0
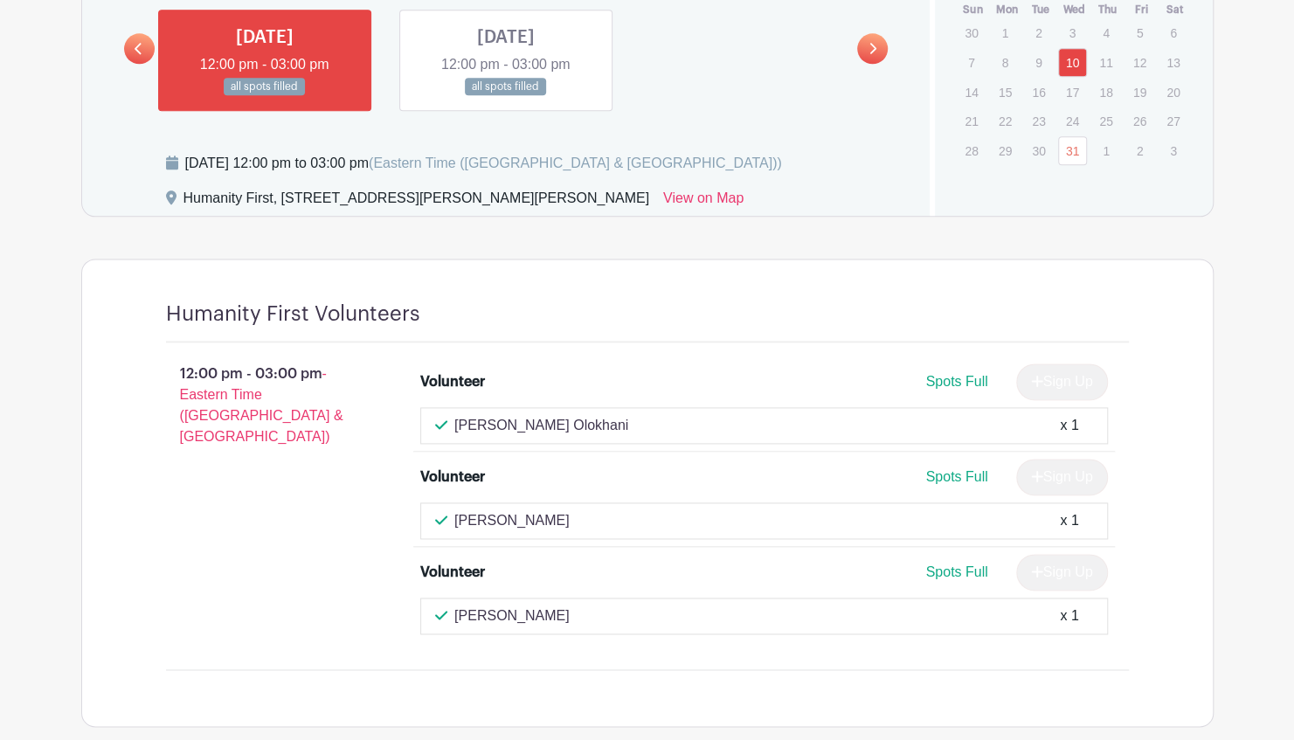
click at [506, 96] on link at bounding box center [506, 96] width 0 height 0
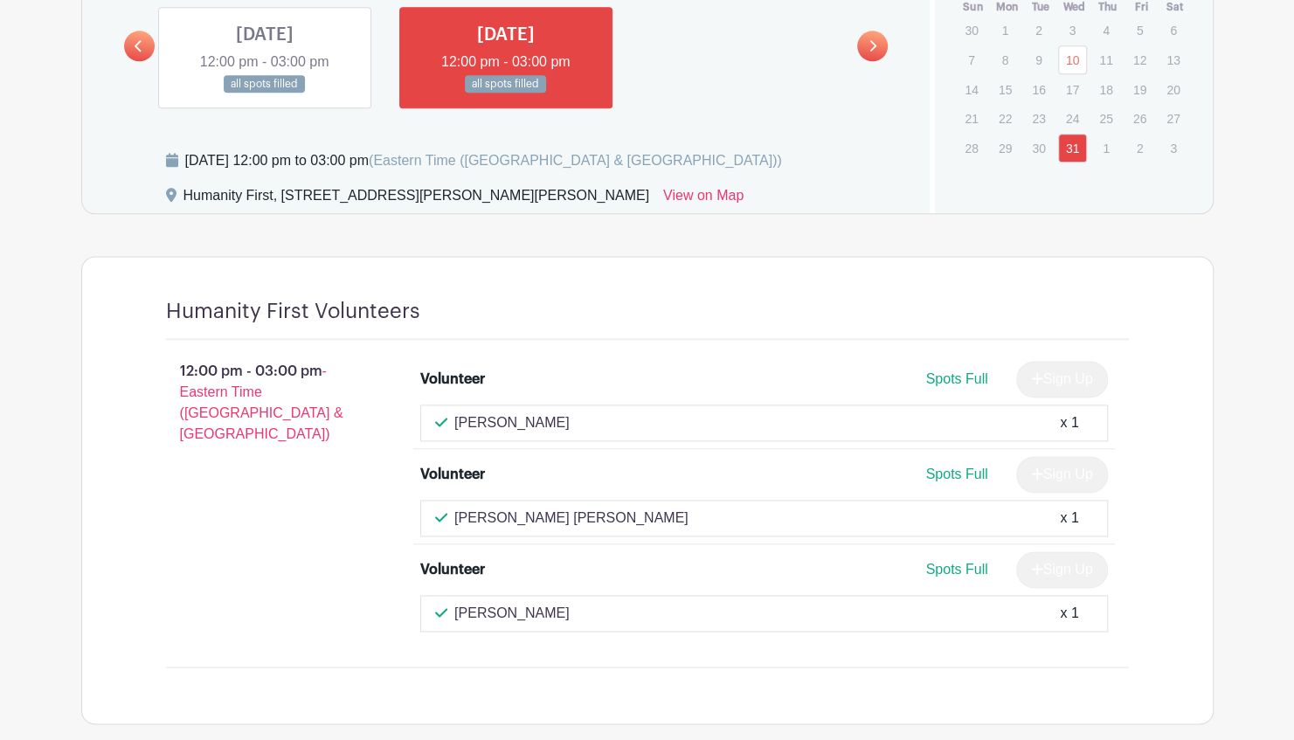
scroll to position [1212, 0]
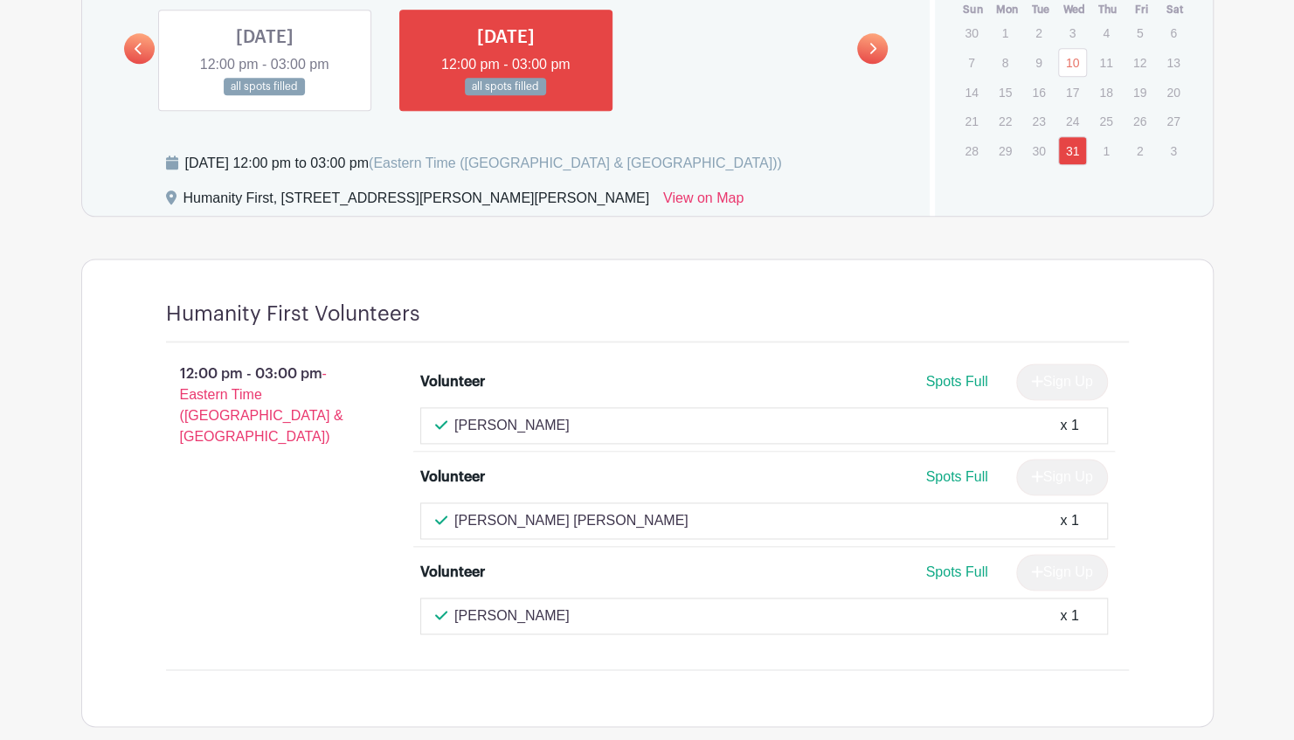
click at [265, 96] on link at bounding box center [265, 96] width 0 height 0
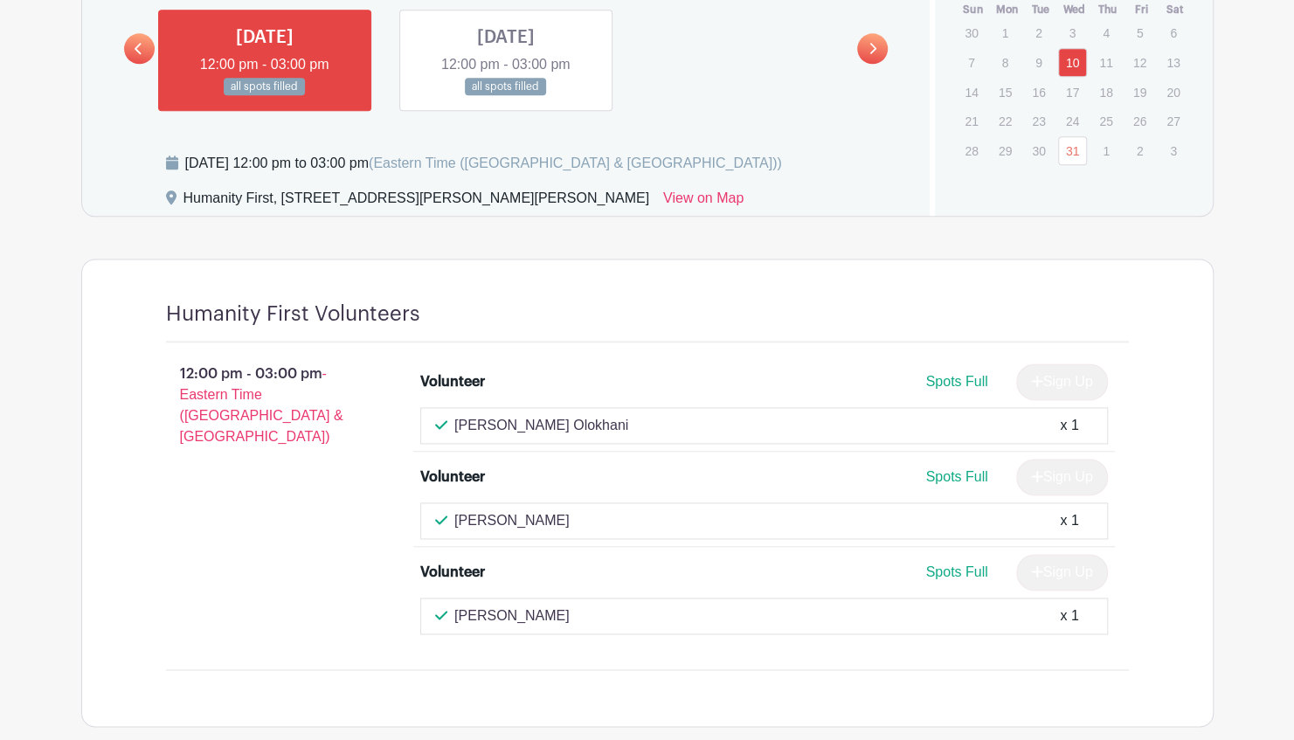
click at [136, 45] on icon at bounding box center [138, 48] width 7 height 11
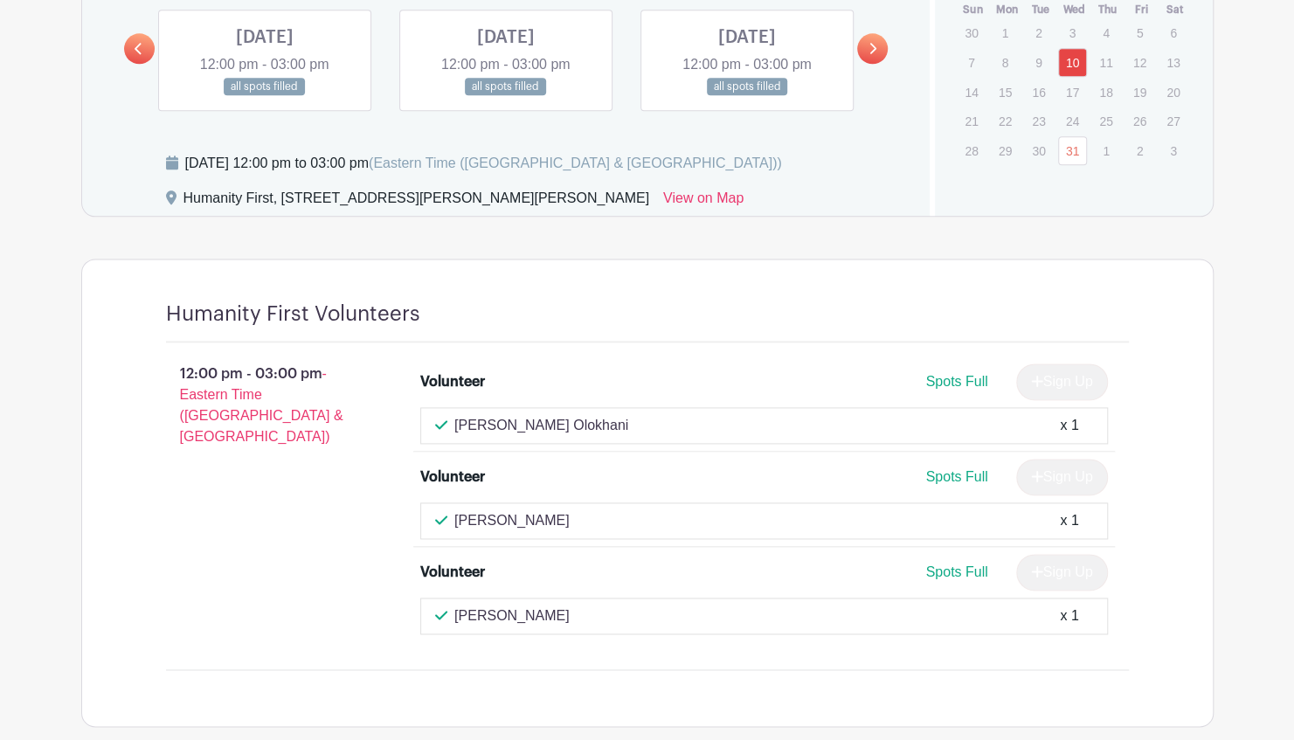
click at [146, 46] on link at bounding box center [139, 48] width 31 height 31
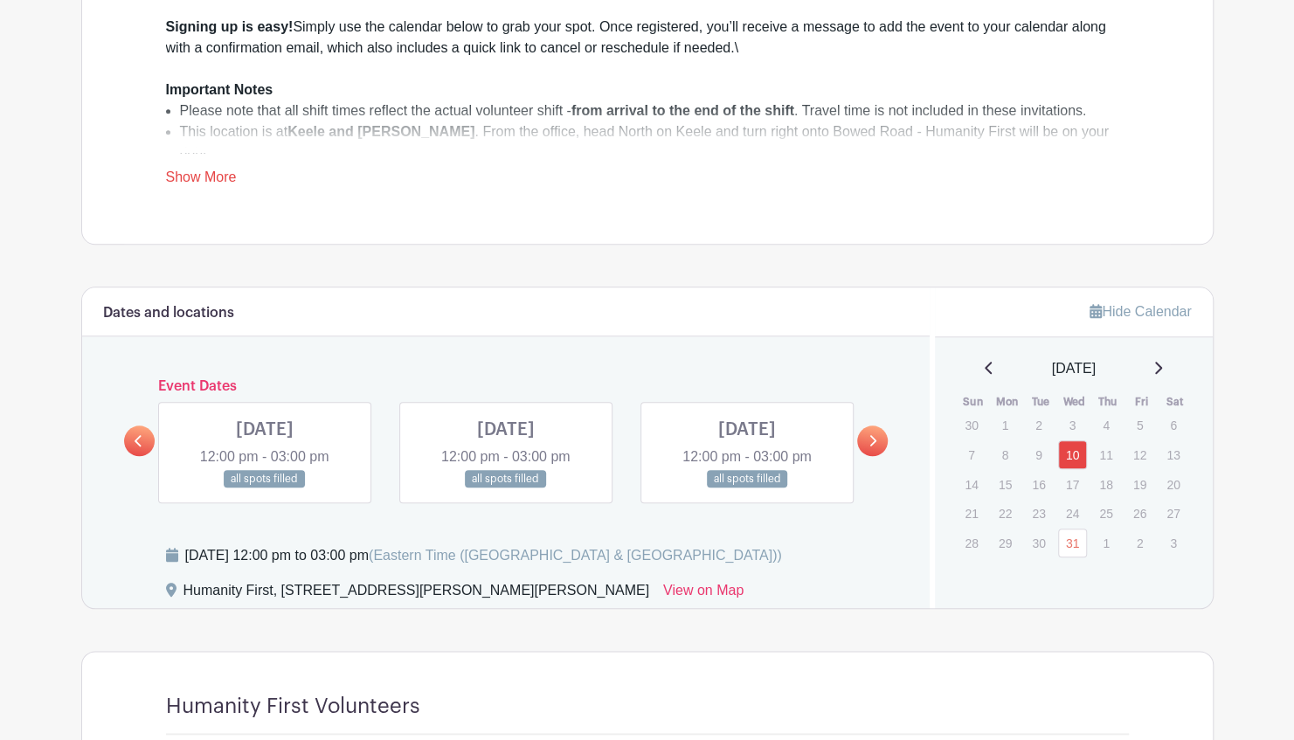
scroll to position [775, 0]
